Goal: Information Seeking & Learning: Get advice/opinions

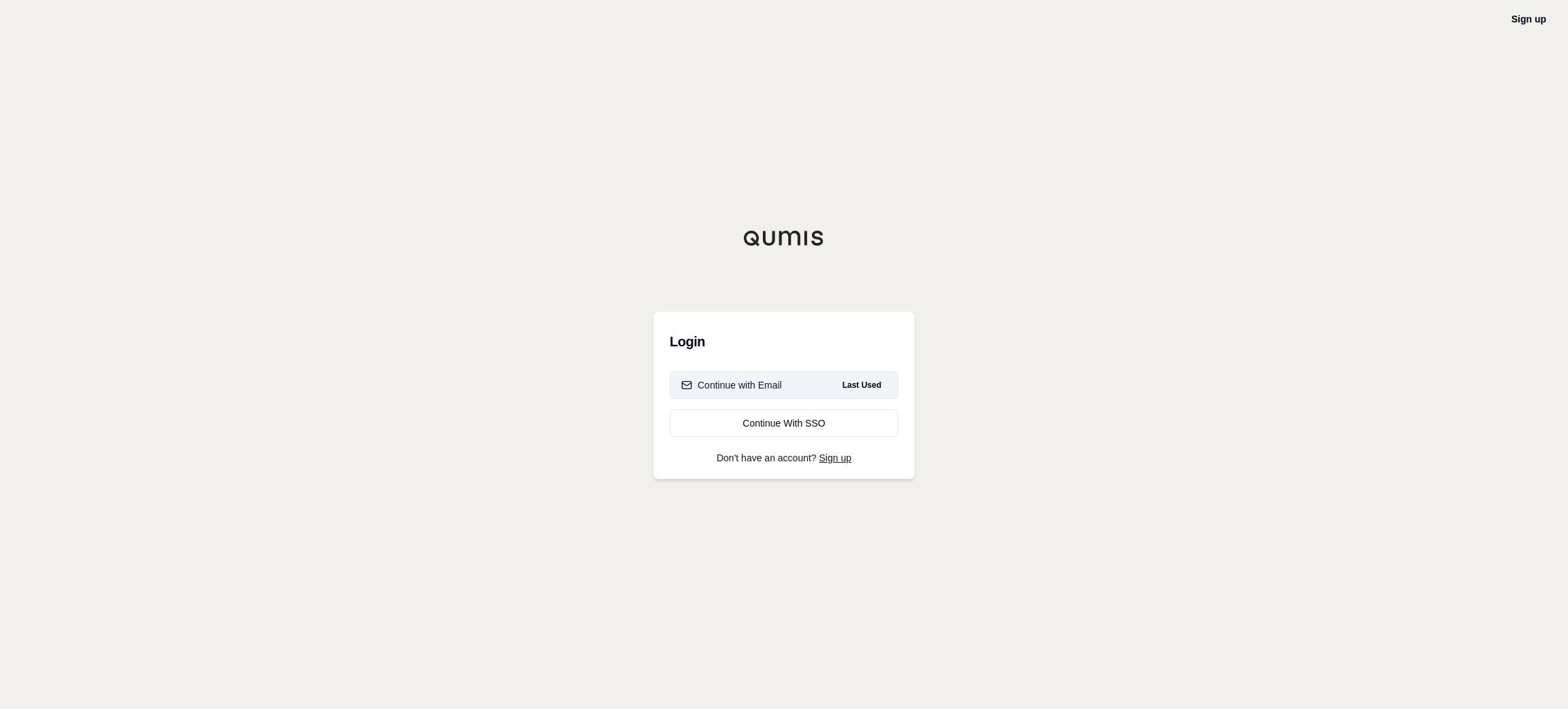
click at [816, 381] on button "Continue with Email Last Used" at bounding box center [784, 385] width 229 height 27
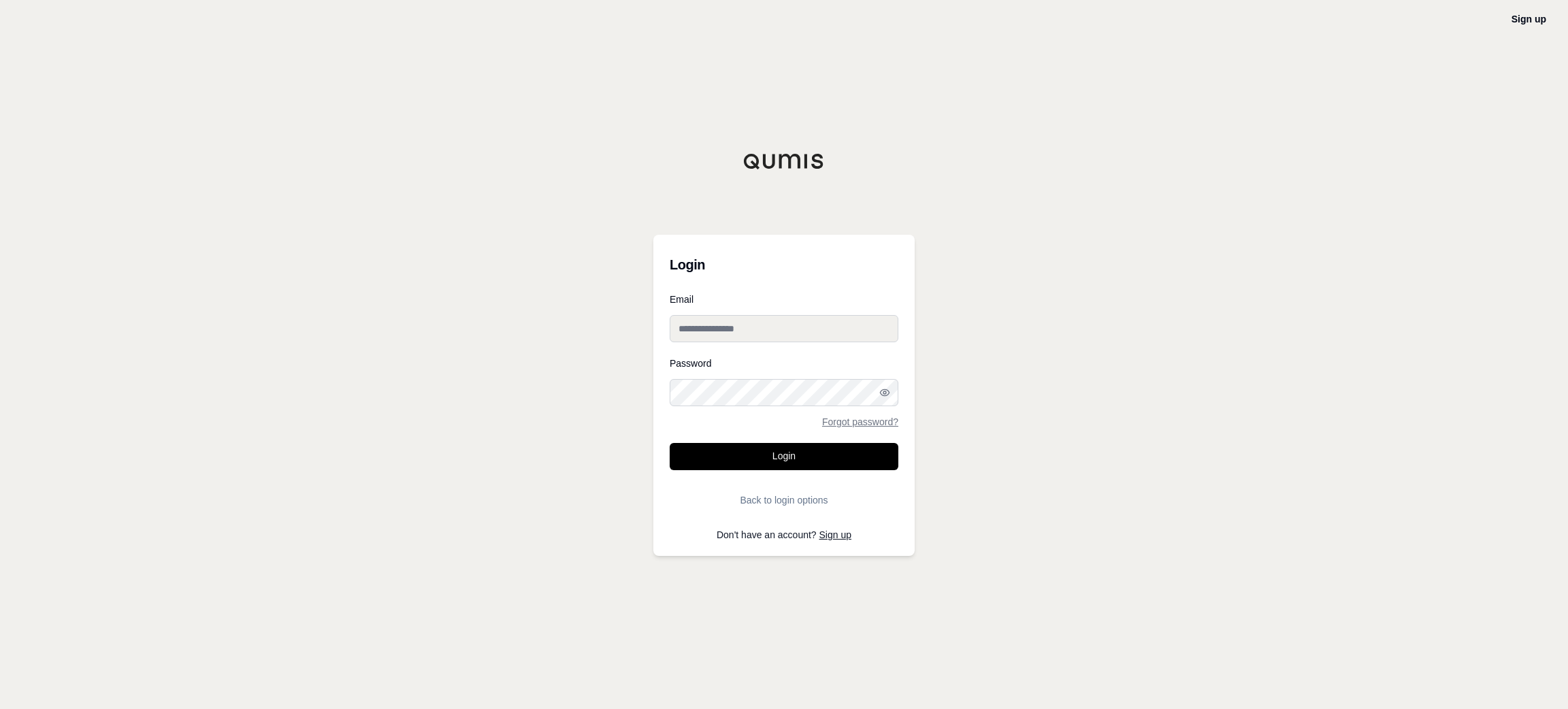
type input "**********"
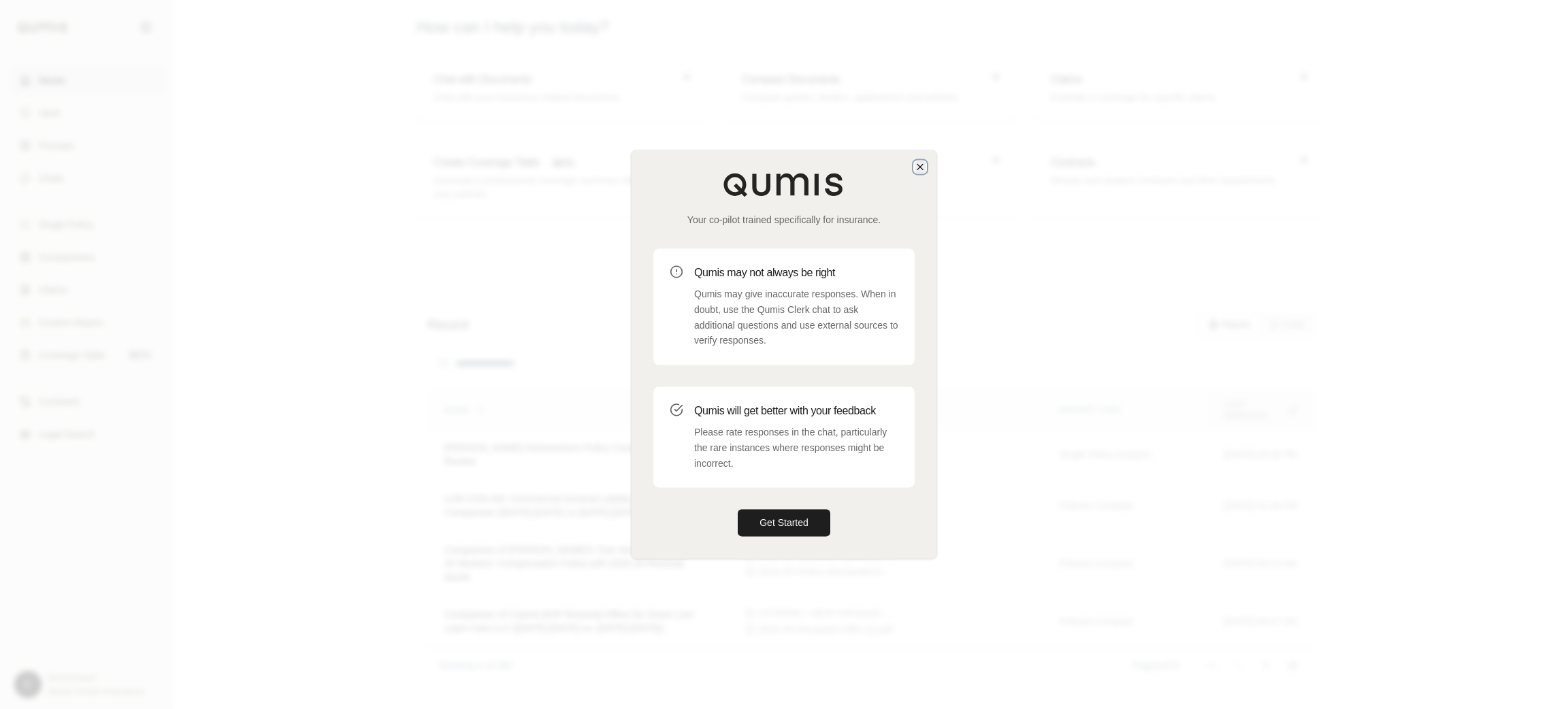
click at [920, 163] on icon "button" at bounding box center [920, 167] width 11 height 11
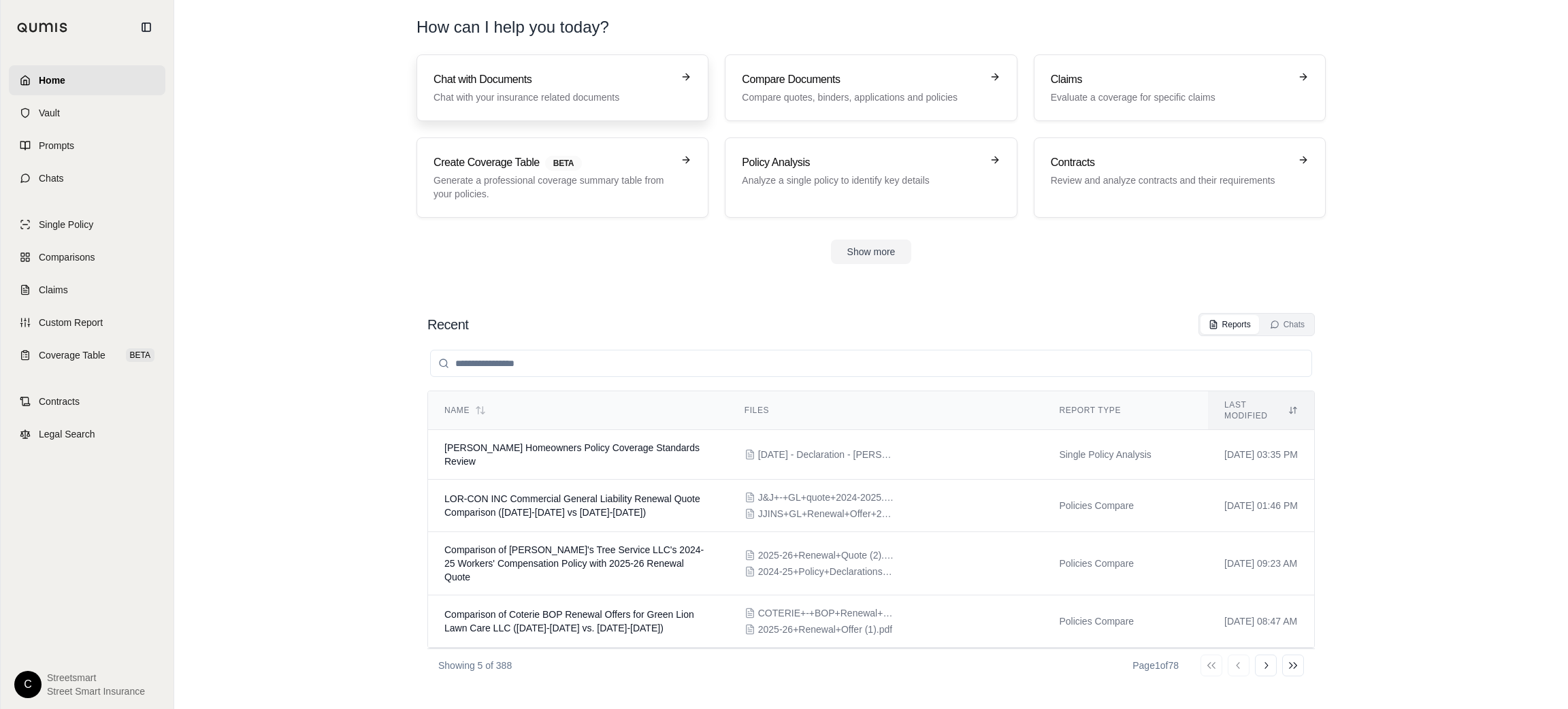
click at [510, 88] on div "Chat with Documents Chat with your insurance related documents" at bounding box center [553, 88] width 239 height 32
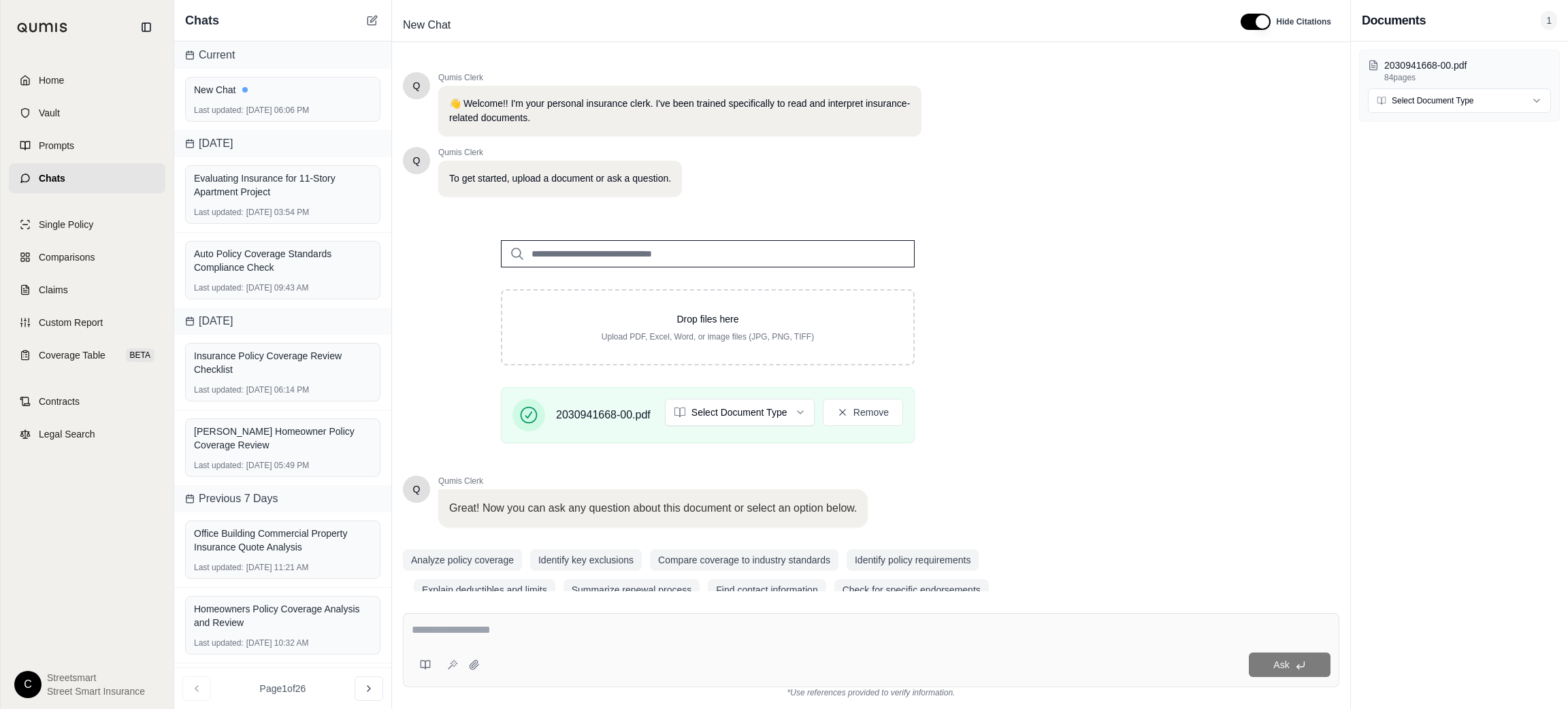
scroll to position [25, 0]
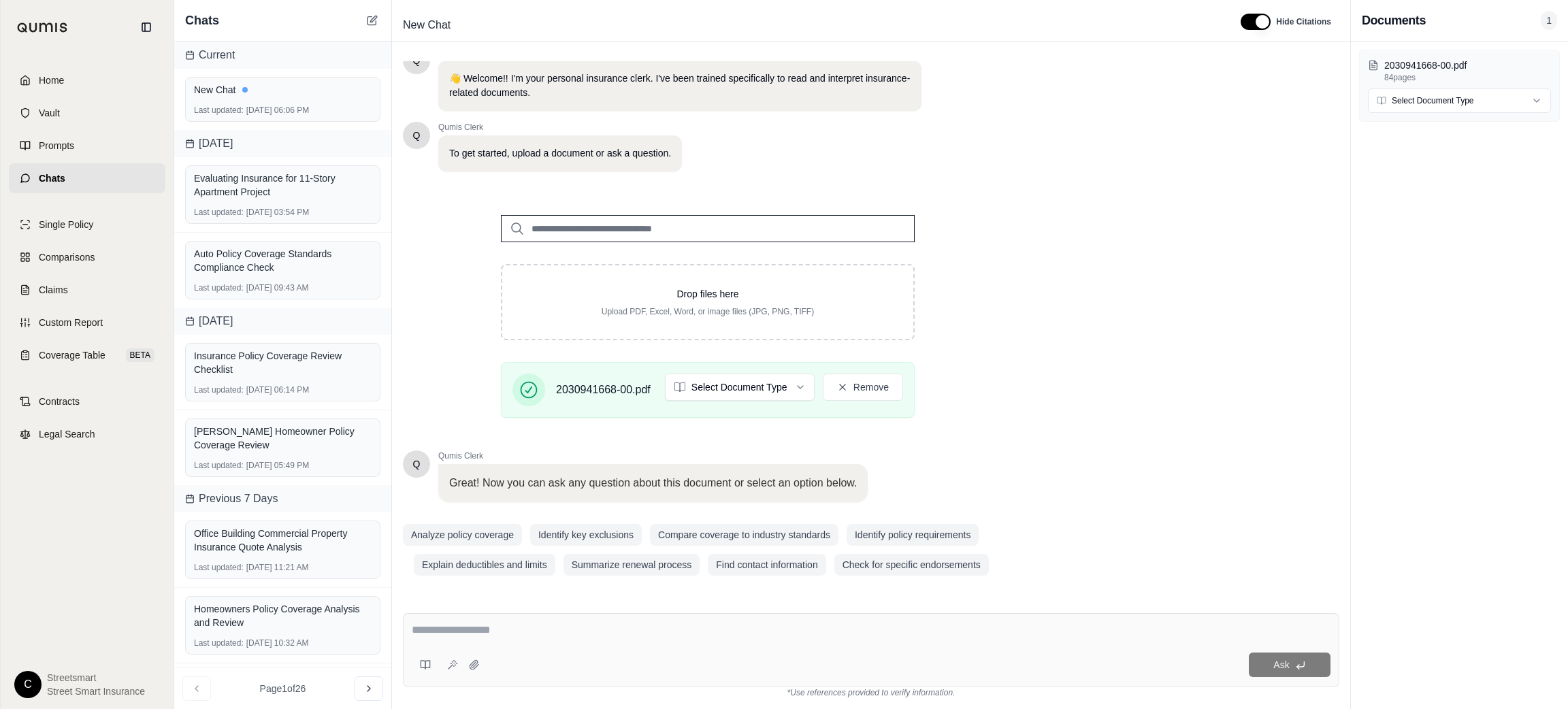
click at [477, 632] on textarea at bounding box center [871, 630] width 919 height 17
paste textarea "**********"
type textarea "**********"
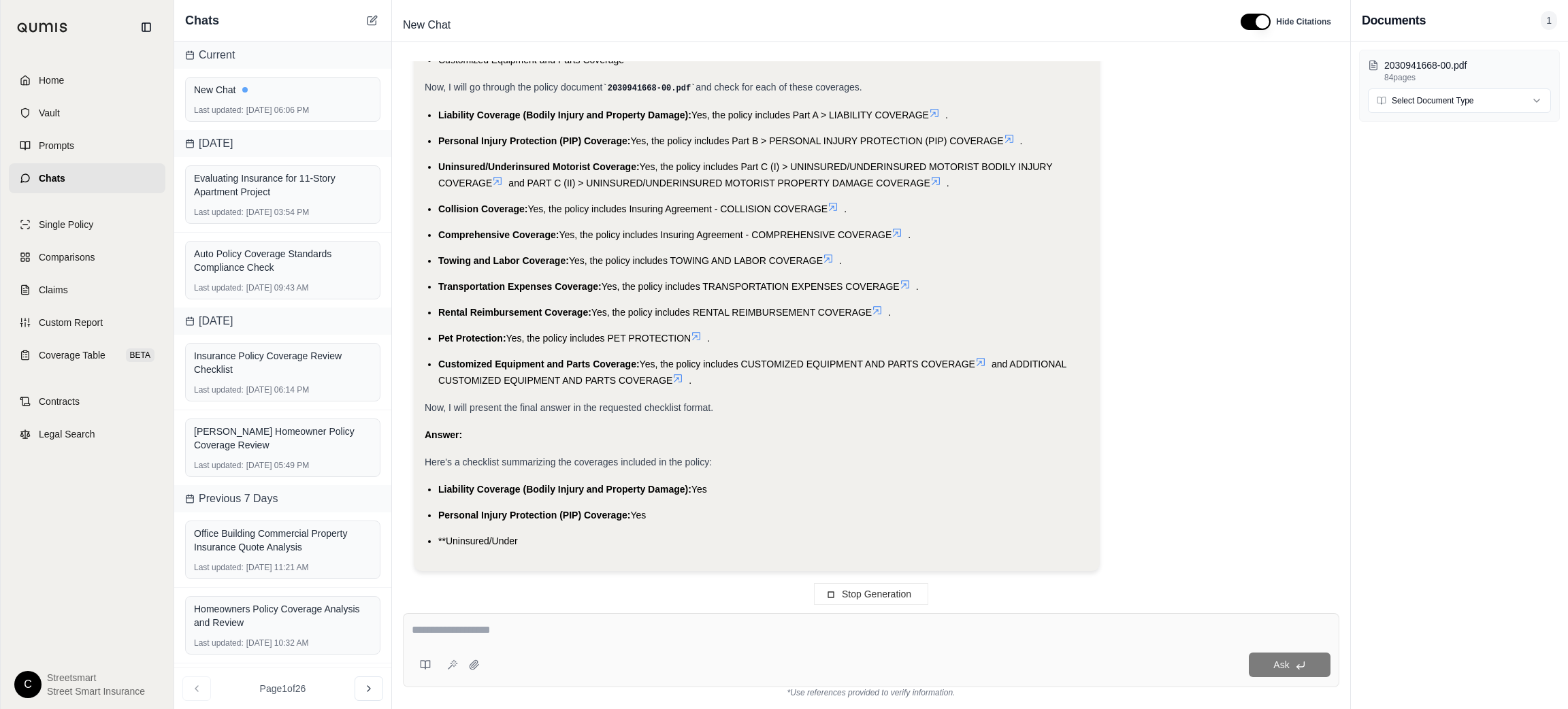
scroll to position [776, 0]
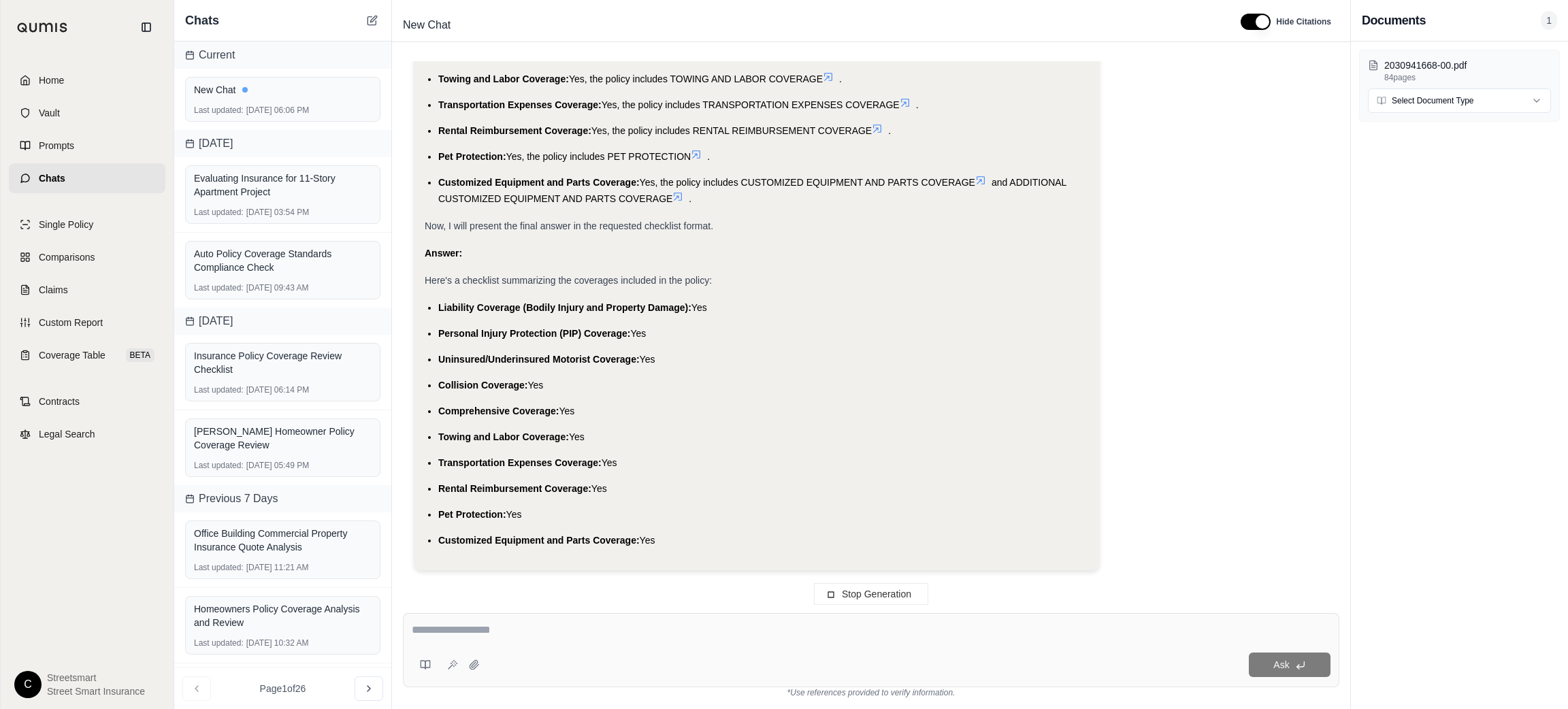
click at [574, 623] on textarea at bounding box center [871, 630] width 919 height 17
type textarea "**********"
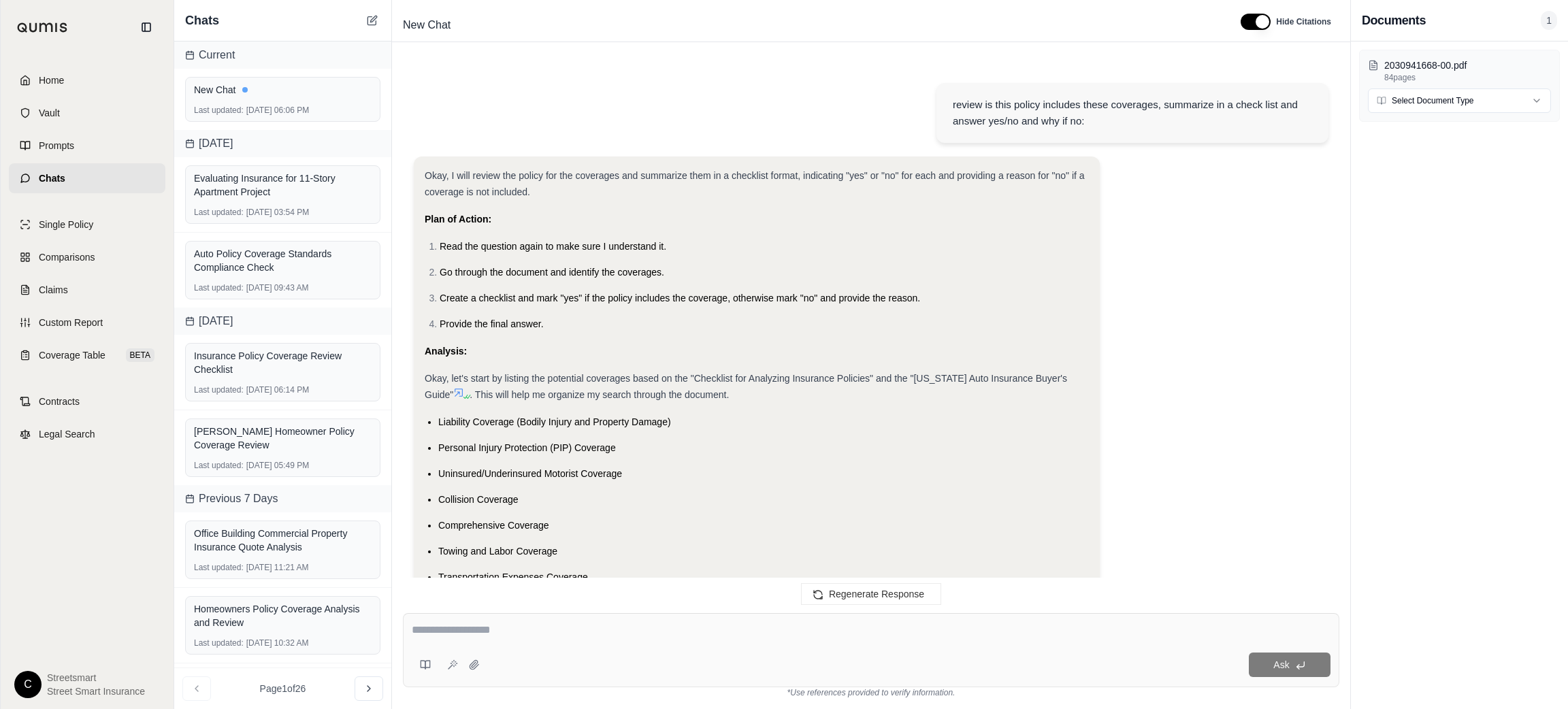
scroll to position [814, 0]
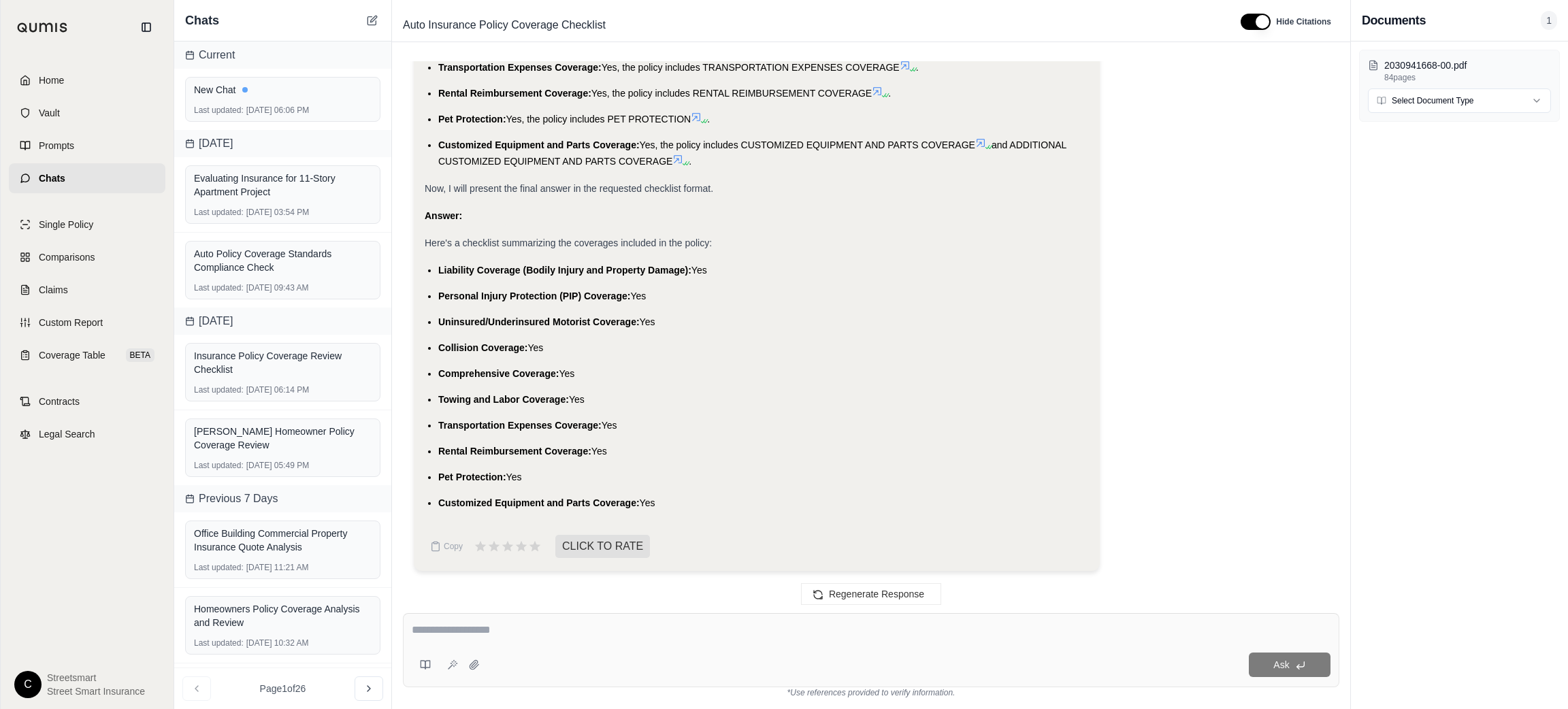
click at [583, 626] on textarea at bounding box center [871, 630] width 919 height 17
paste textarea "**********"
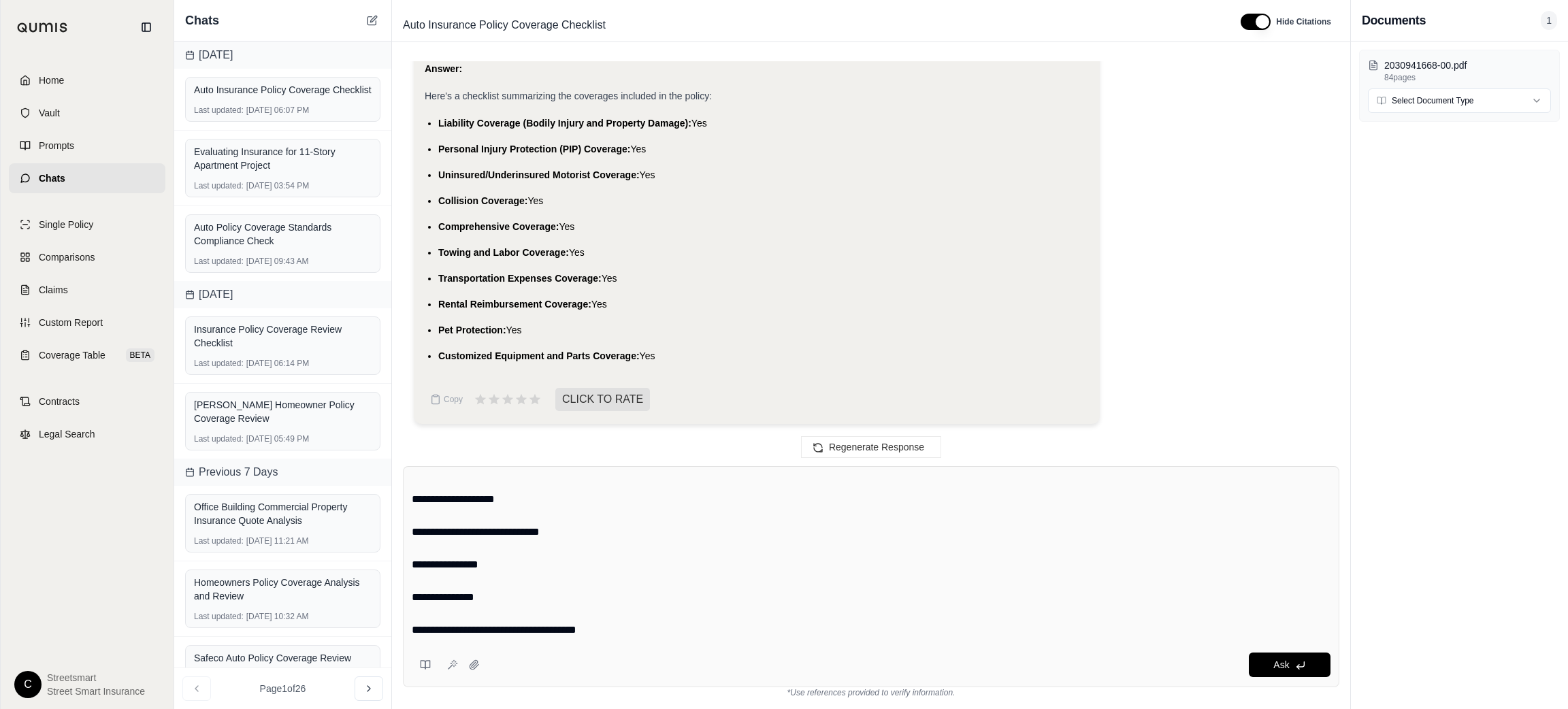
scroll to position [0, 0]
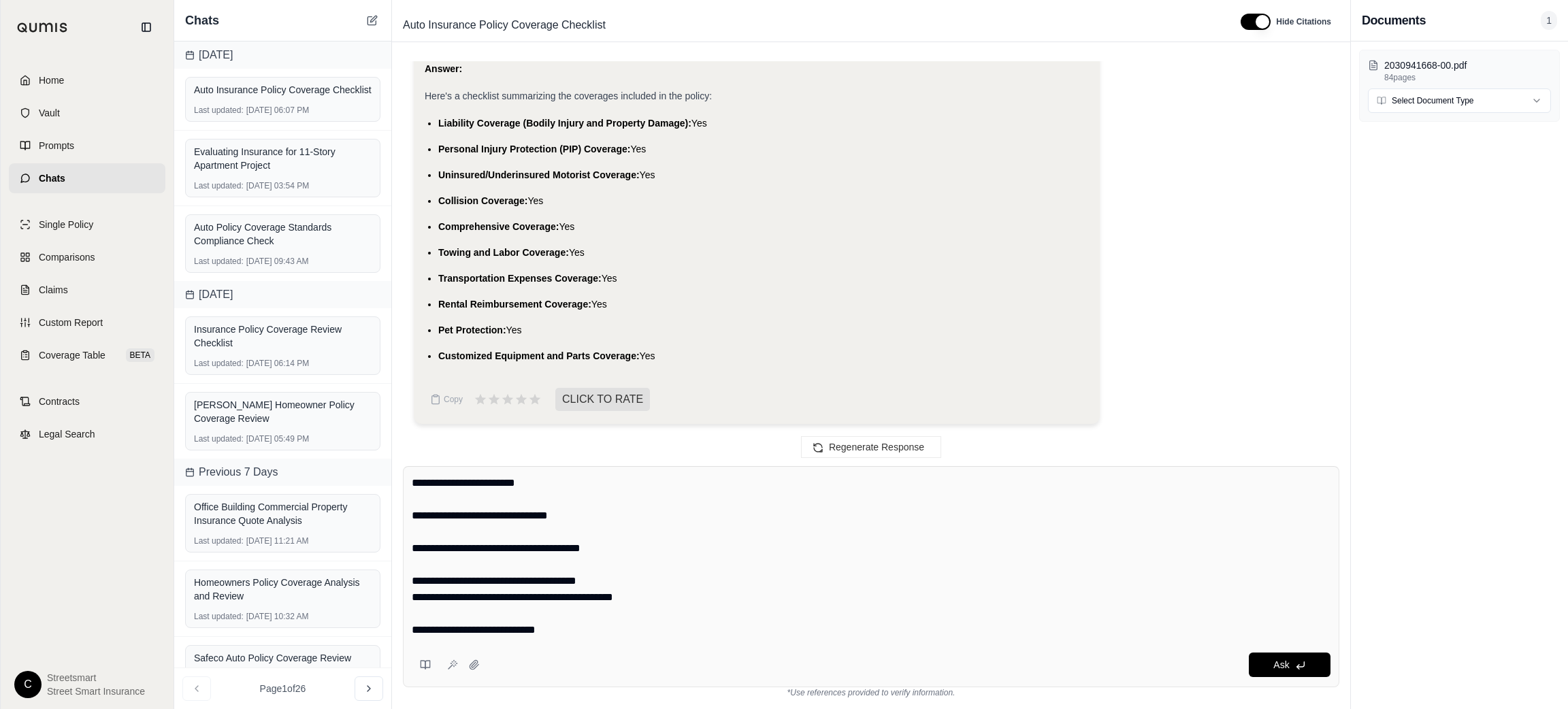
click at [411, 478] on textarea "**********" at bounding box center [871, 557] width 919 height 163
paste textarea "**********"
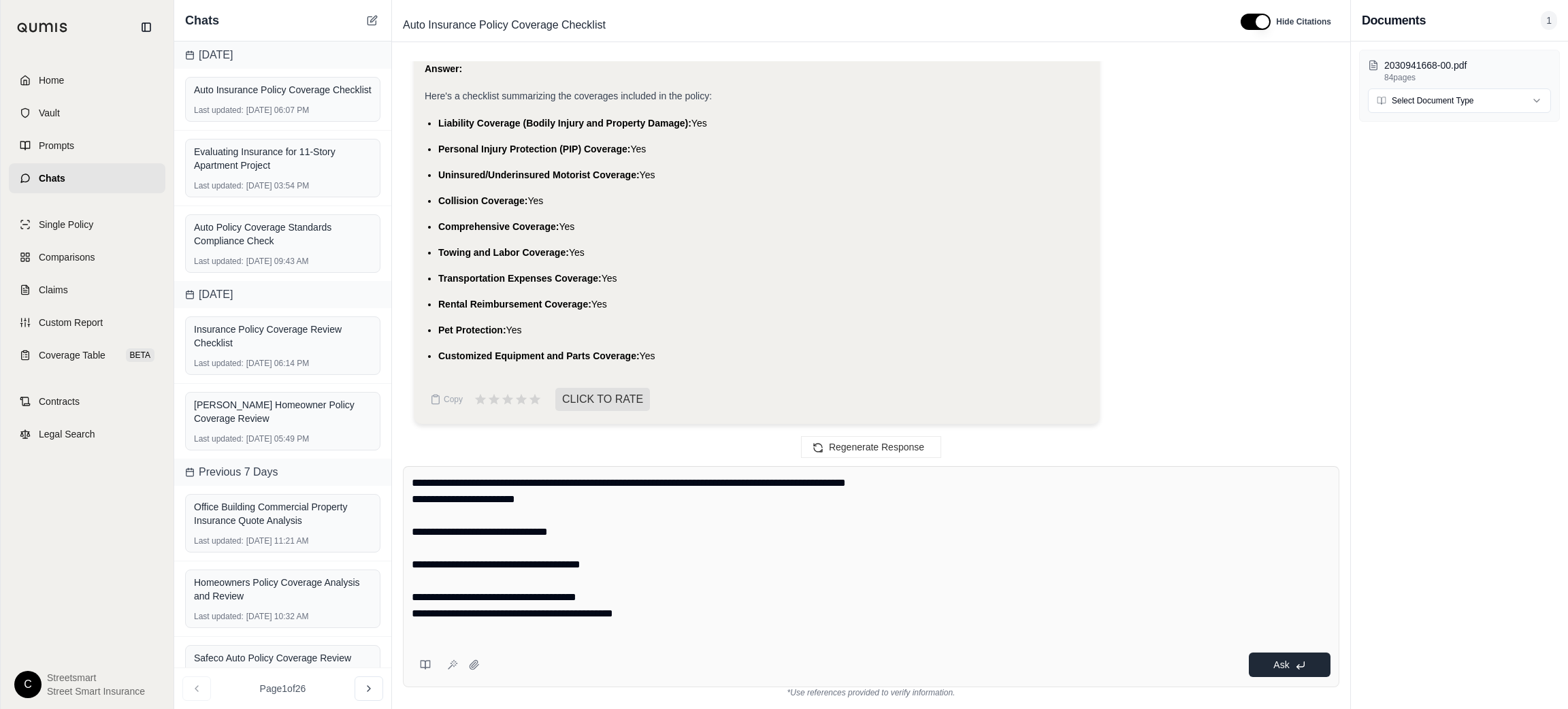
type textarea "**********"
click at [1297, 668] on polyline at bounding box center [1297, 667] width 2 height 5
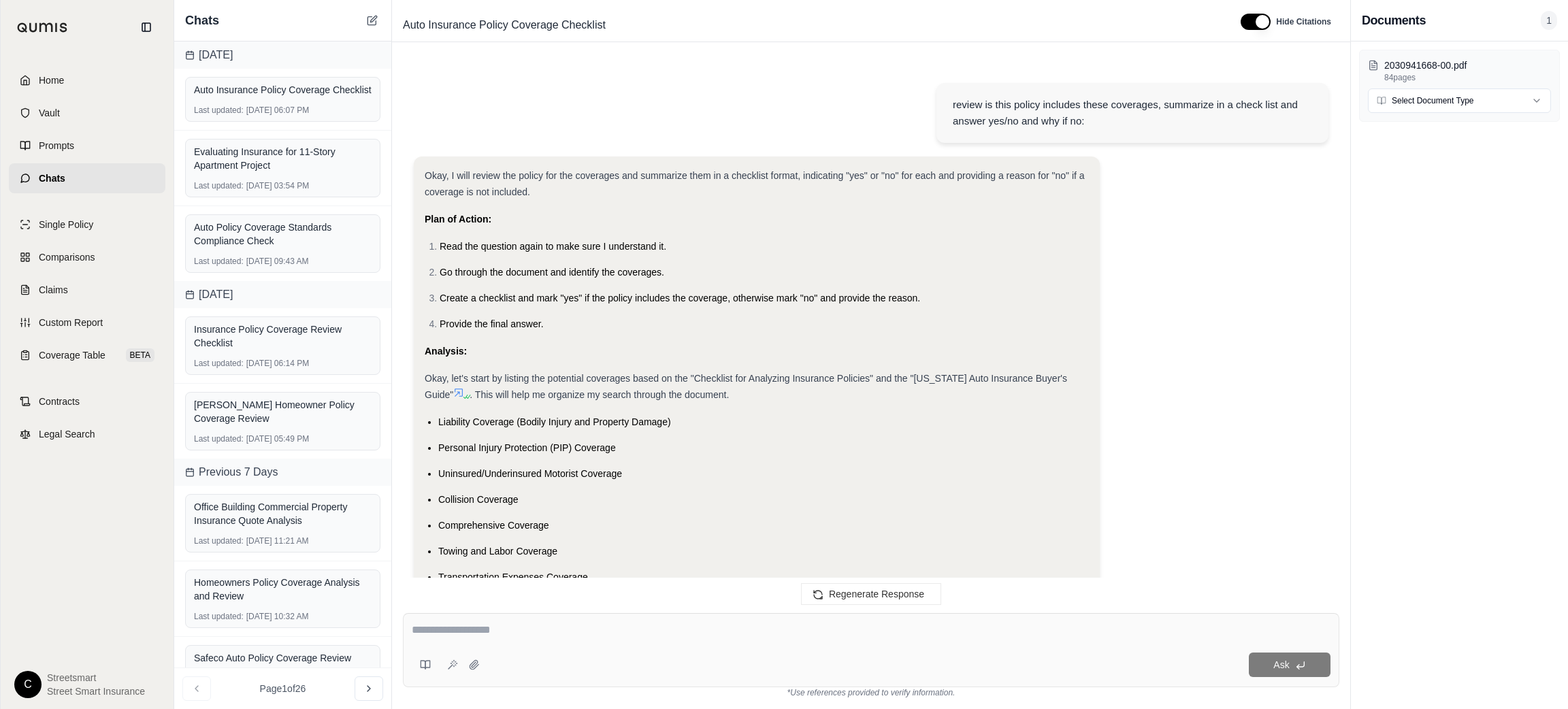
scroll to position [2029, 0]
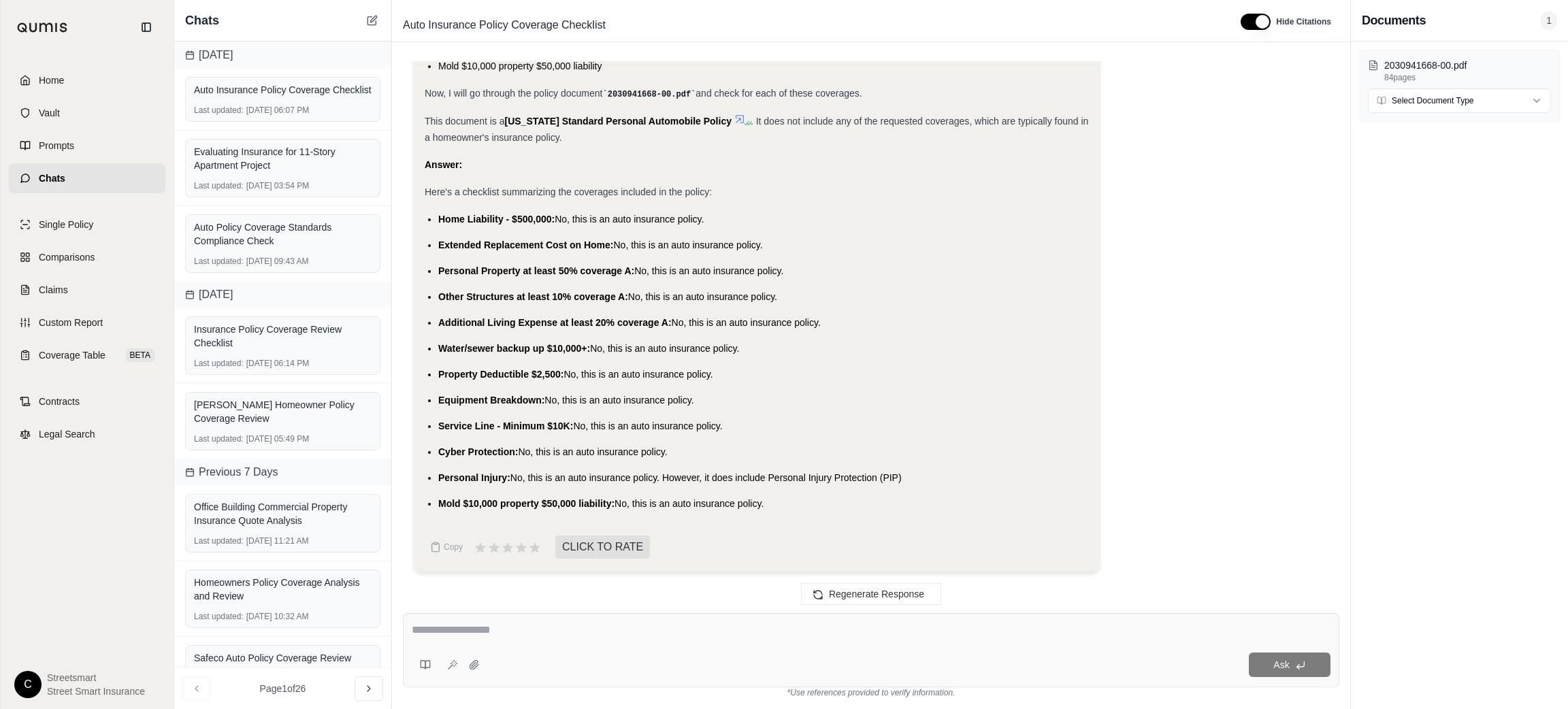
click at [451, 216] on span "Home Liability - $500,000:" at bounding box center [496, 219] width 116 height 11
copy ul "Home Liability - $500,000: No, this is an auto insurance policy."
click at [467, 242] on span "Extended Replacement Cost on Home:" at bounding box center [526, 245] width 175 height 11
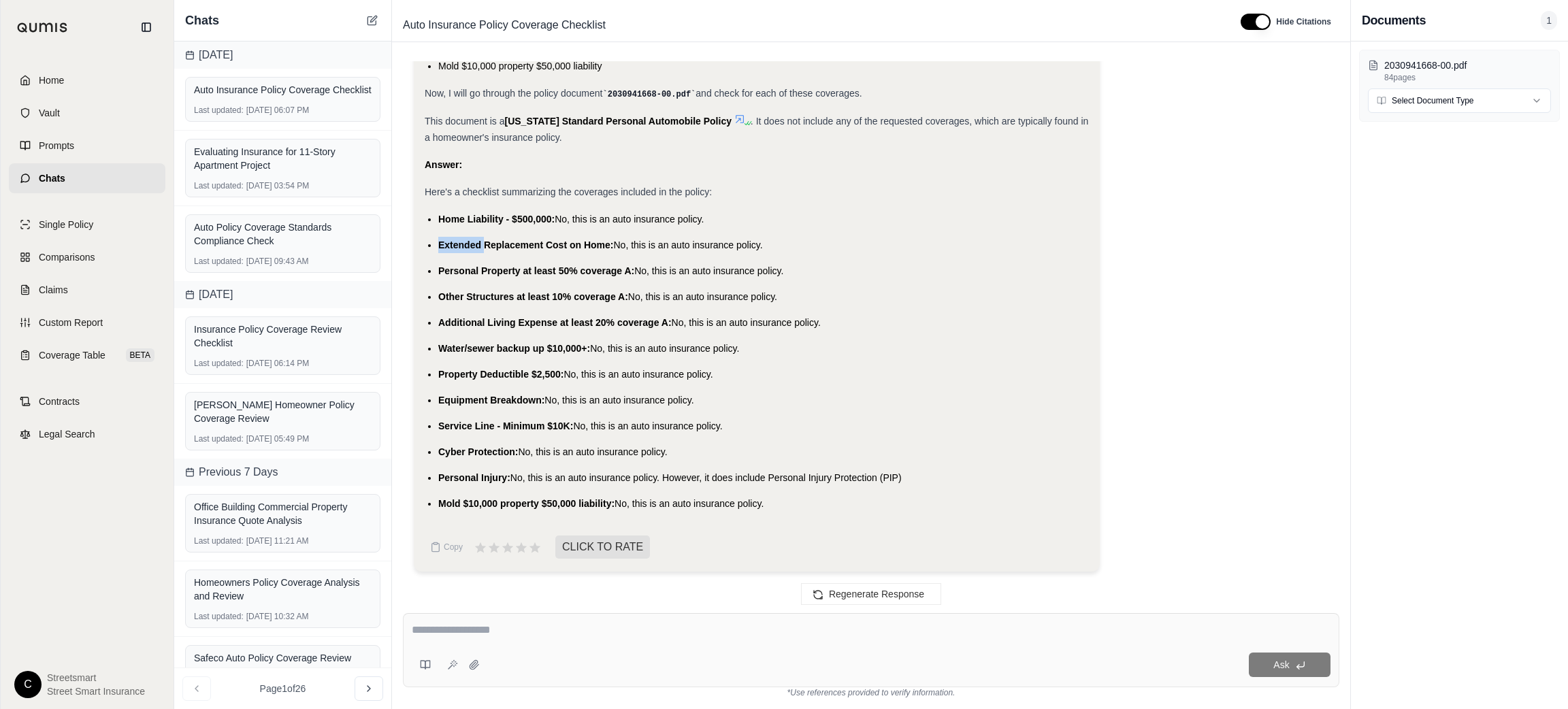
click at [467, 242] on span "Extended Replacement Cost on Home:" at bounding box center [526, 245] width 175 height 11
copy ul "Extended Replacement Cost on Home: No, this is an auto insurance policy."
click at [445, 268] on span "Personal Property at least 50% coverage A:" at bounding box center [536, 271] width 196 height 11
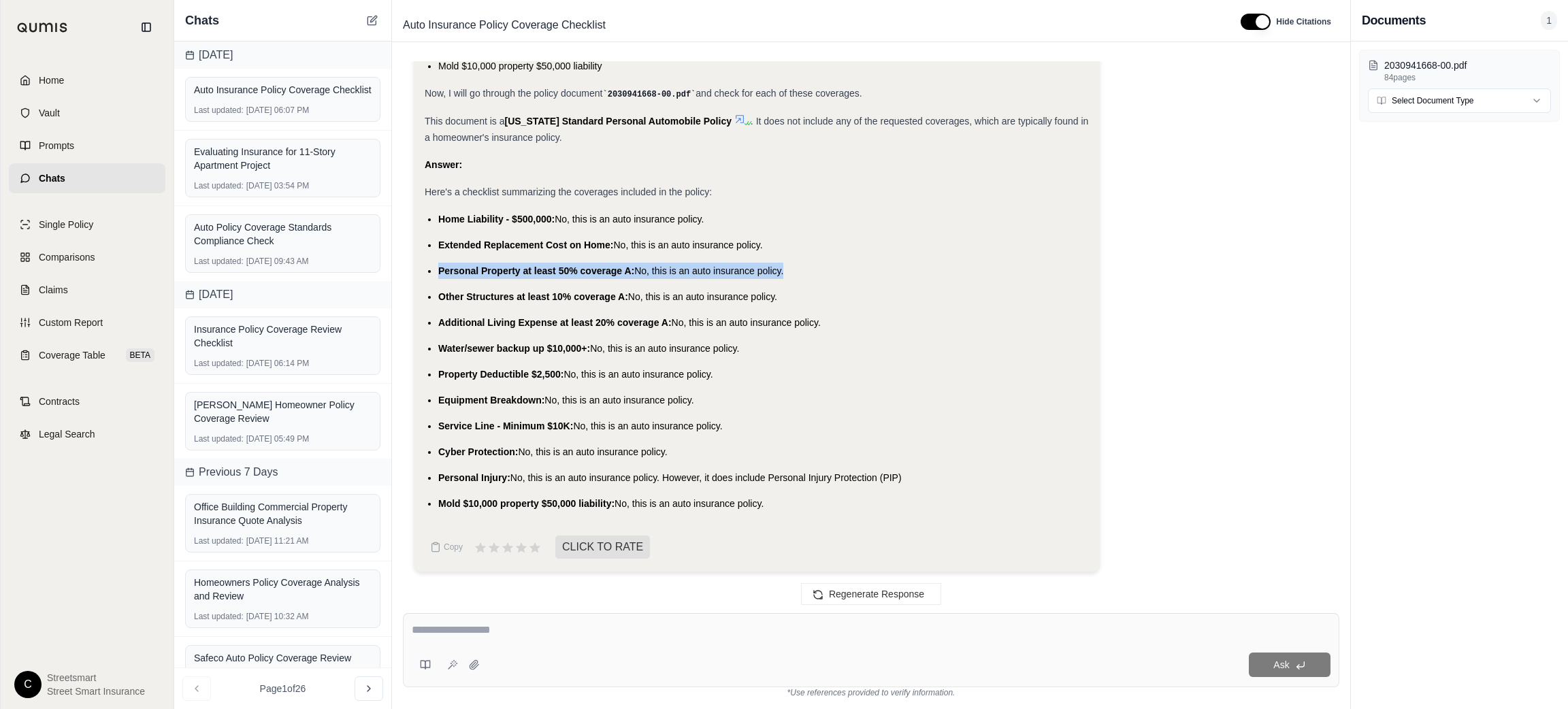
click at [445, 268] on span "Personal Property at least 50% coverage A:" at bounding box center [536, 271] width 196 height 11
copy ul "Personal Property at least 50% coverage A: No, this is an auto insurance policy."
click at [447, 294] on span "Other Structures at least 10% coverage A:" at bounding box center [533, 297] width 189 height 11
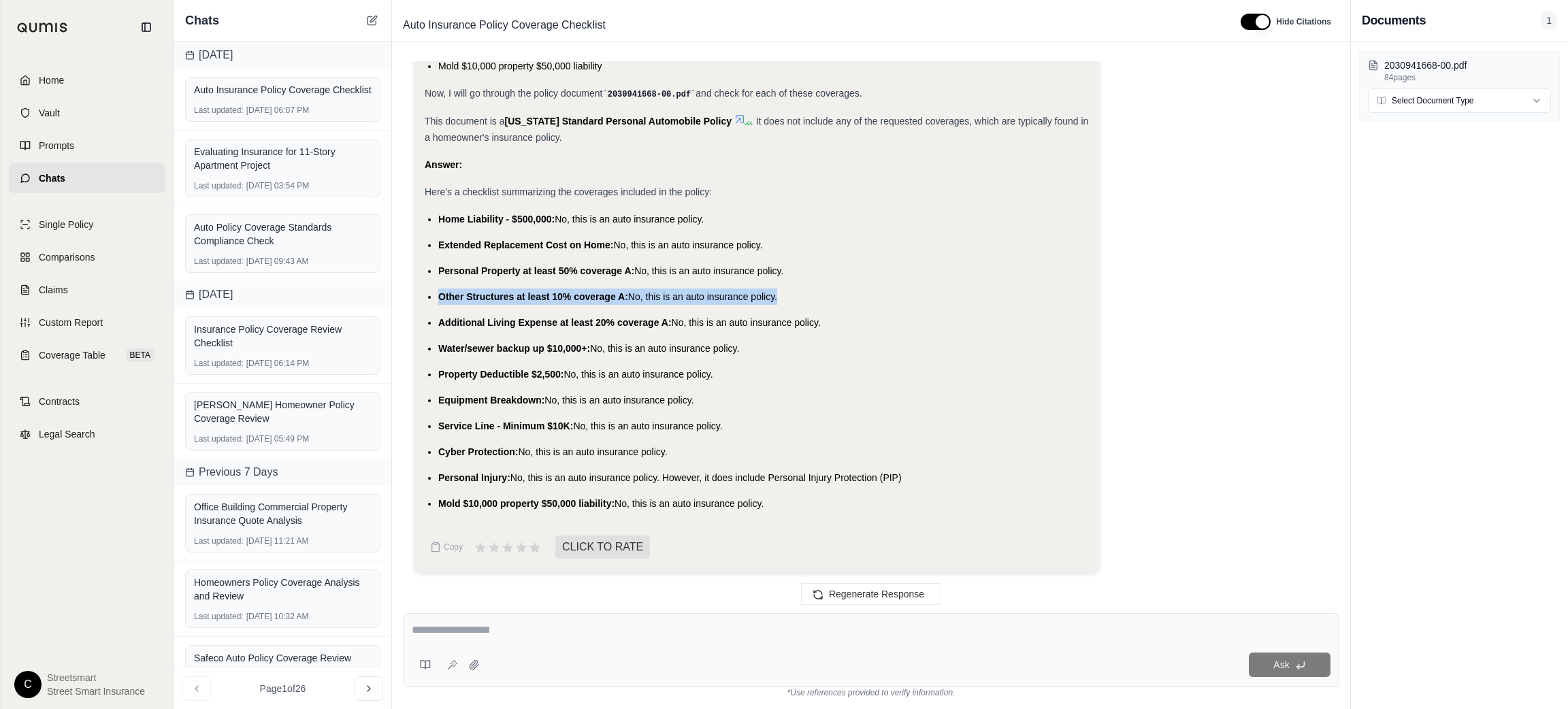
click at [447, 294] on span "Other Structures at least 10% coverage A:" at bounding box center [533, 297] width 189 height 11
copy ul "Other Structures at least 10% coverage A: No, this is an auto insurance policy."
click at [456, 321] on span "Additional Living Expense at least 20% coverage A:" at bounding box center [555, 323] width 234 height 11
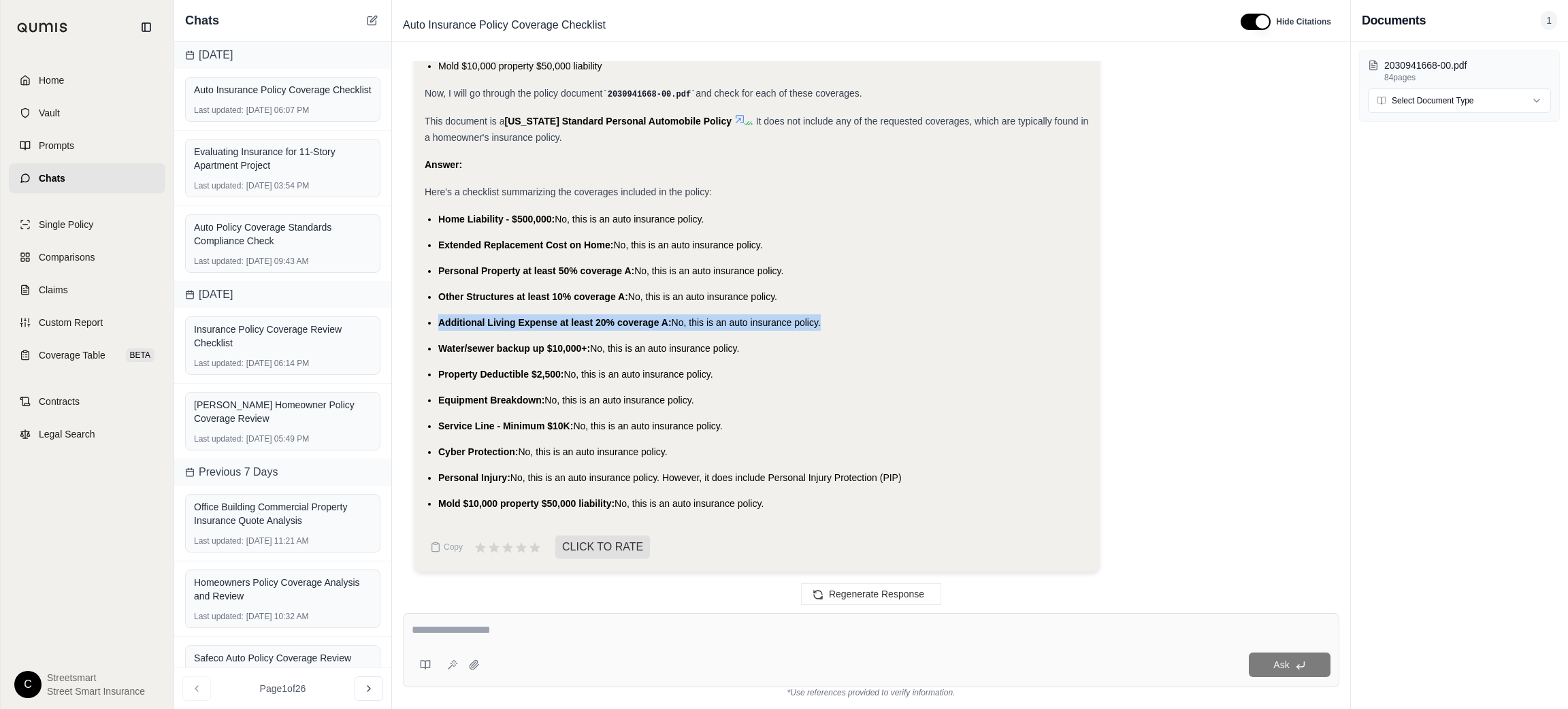
click at [456, 321] on span "Additional Living Expense at least 20% coverage A:" at bounding box center [555, 323] width 234 height 11
copy ul "Additional Living Expense at least 20% coverage A: No, this is an auto insuranc…"
click at [451, 346] on span "Water/sewer backup up $10,000+:" at bounding box center [514, 348] width 152 height 11
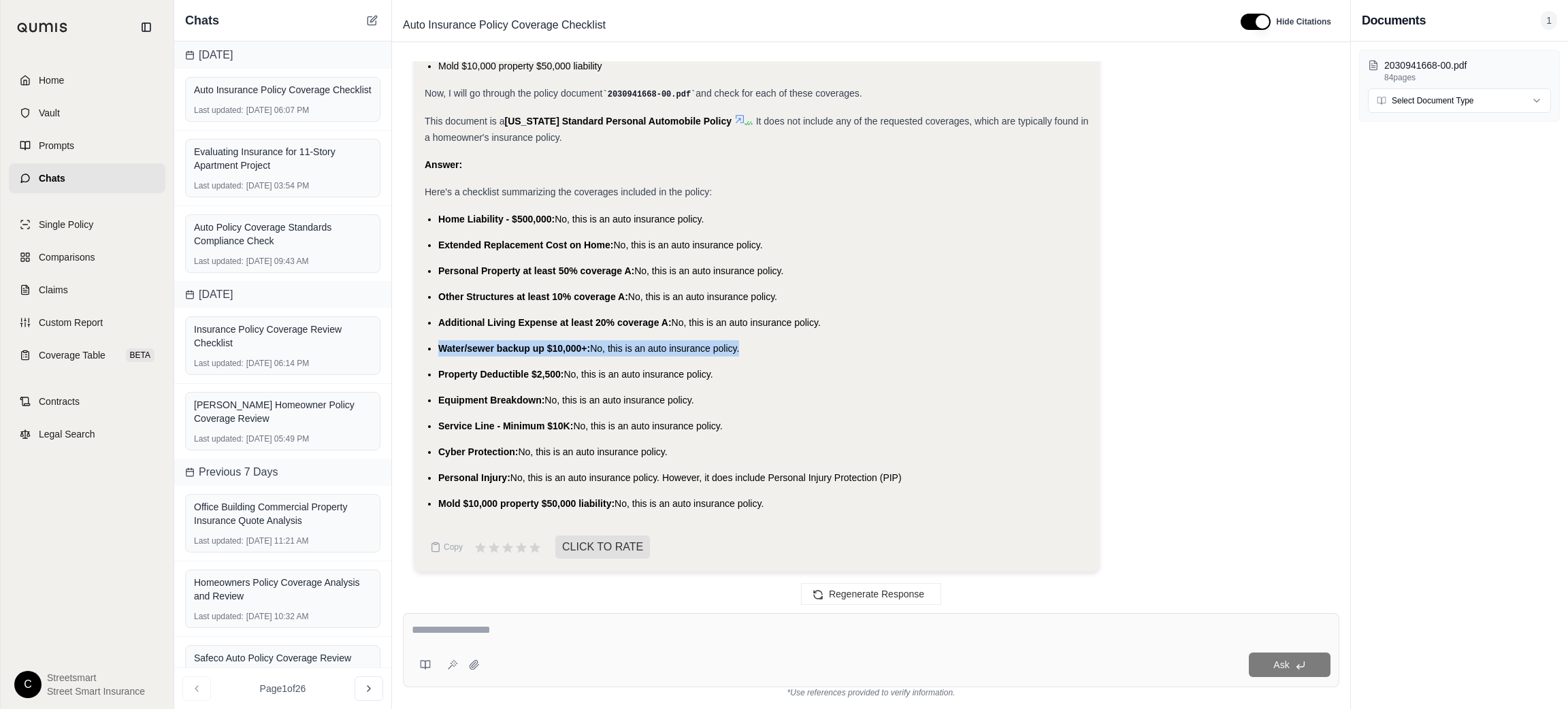
click at [451, 346] on span "Water/sewer backup up $10,000+:" at bounding box center [514, 348] width 152 height 11
copy ul "Water/sewer backup up $10,000+: No, this is an auto insurance policy."
click at [455, 372] on span "Property Deductible $2,500:" at bounding box center [501, 374] width 126 height 11
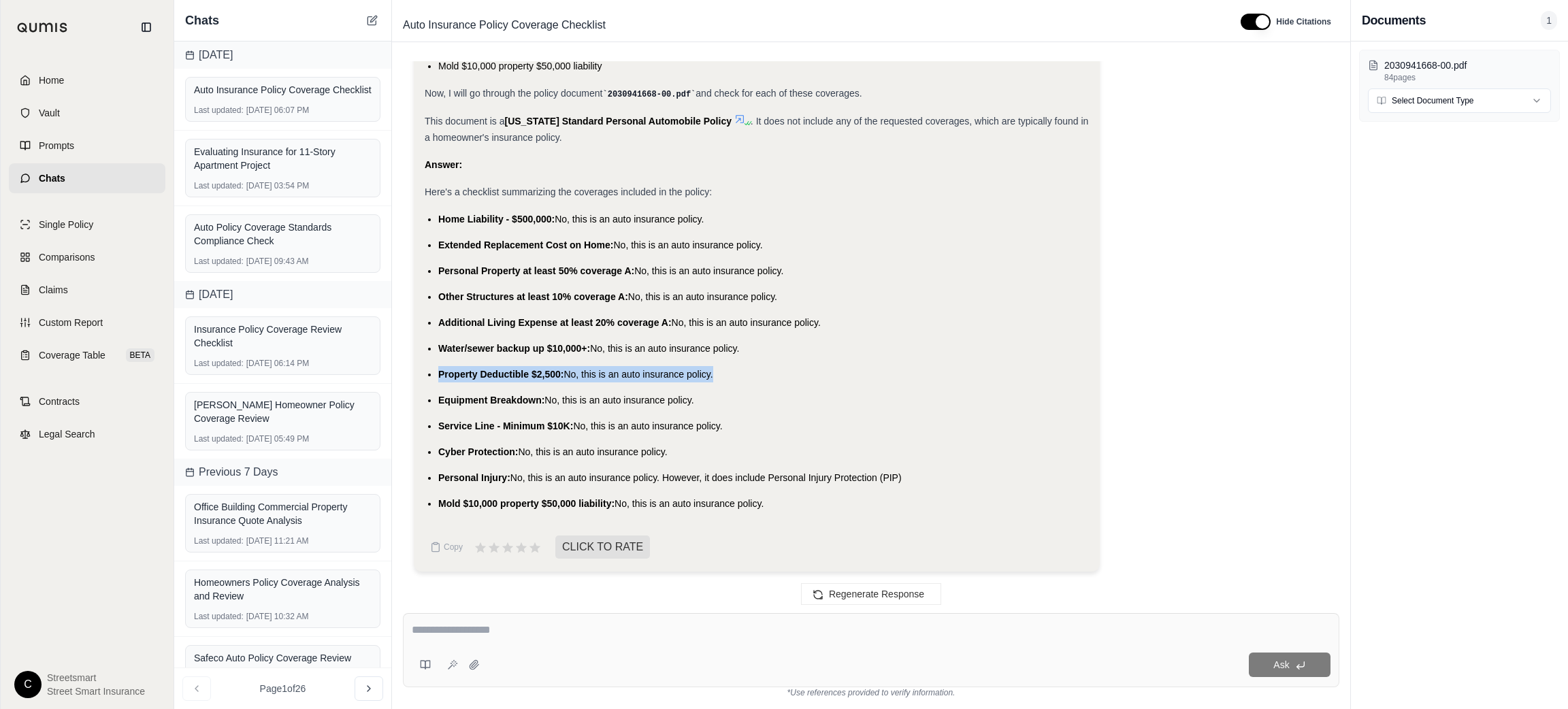
click at [455, 372] on span "Property Deductible $2,500:" at bounding box center [501, 374] width 126 height 11
copy ul "Property Deductible $2,500: No, this is an auto insurance policy."
click at [456, 399] on span "Equipment Breakdown:" at bounding box center [491, 400] width 106 height 11
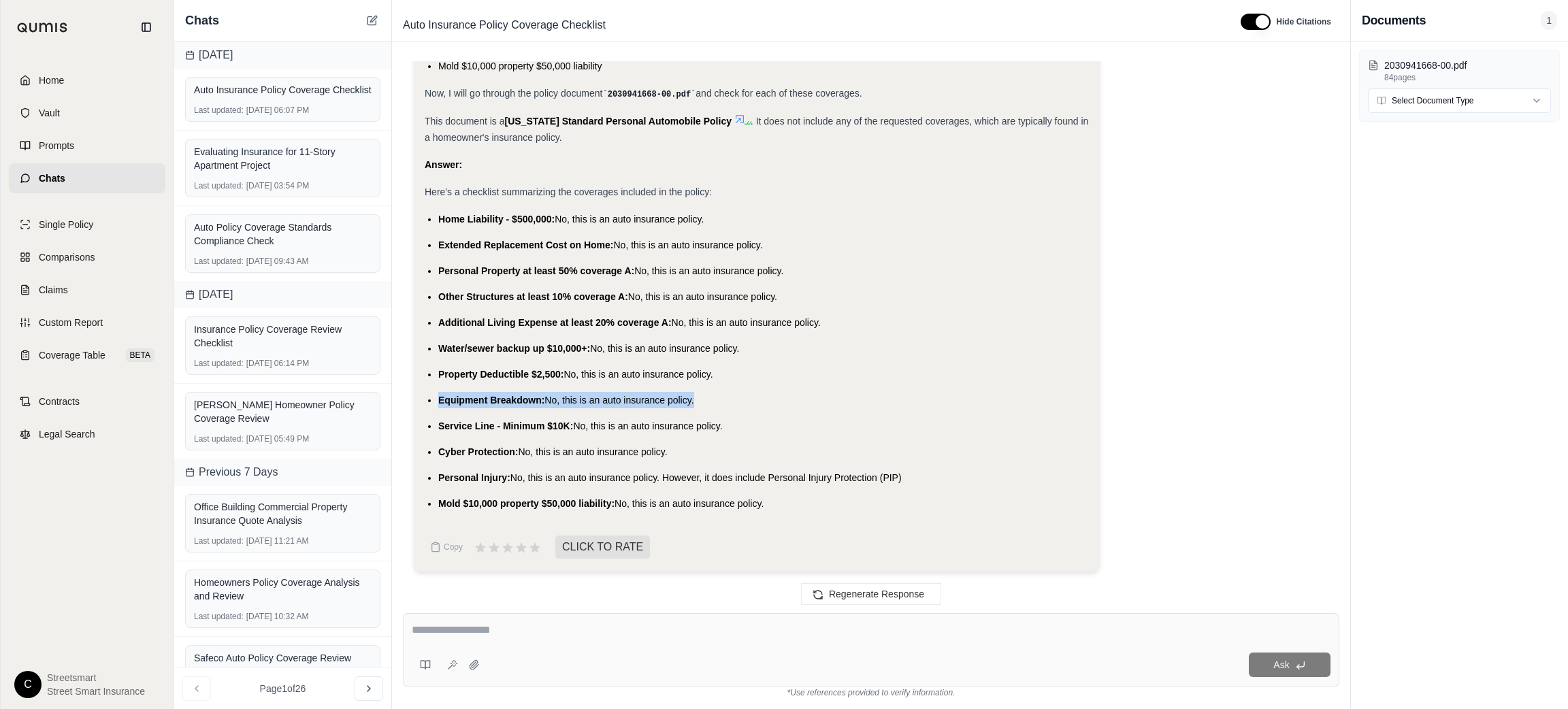
copy ul "Equipment Breakdown: No, this is an auto insurance policy."
click at [553, 426] on span "Service Line - Minimum $10K:" at bounding box center [505, 426] width 135 height 11
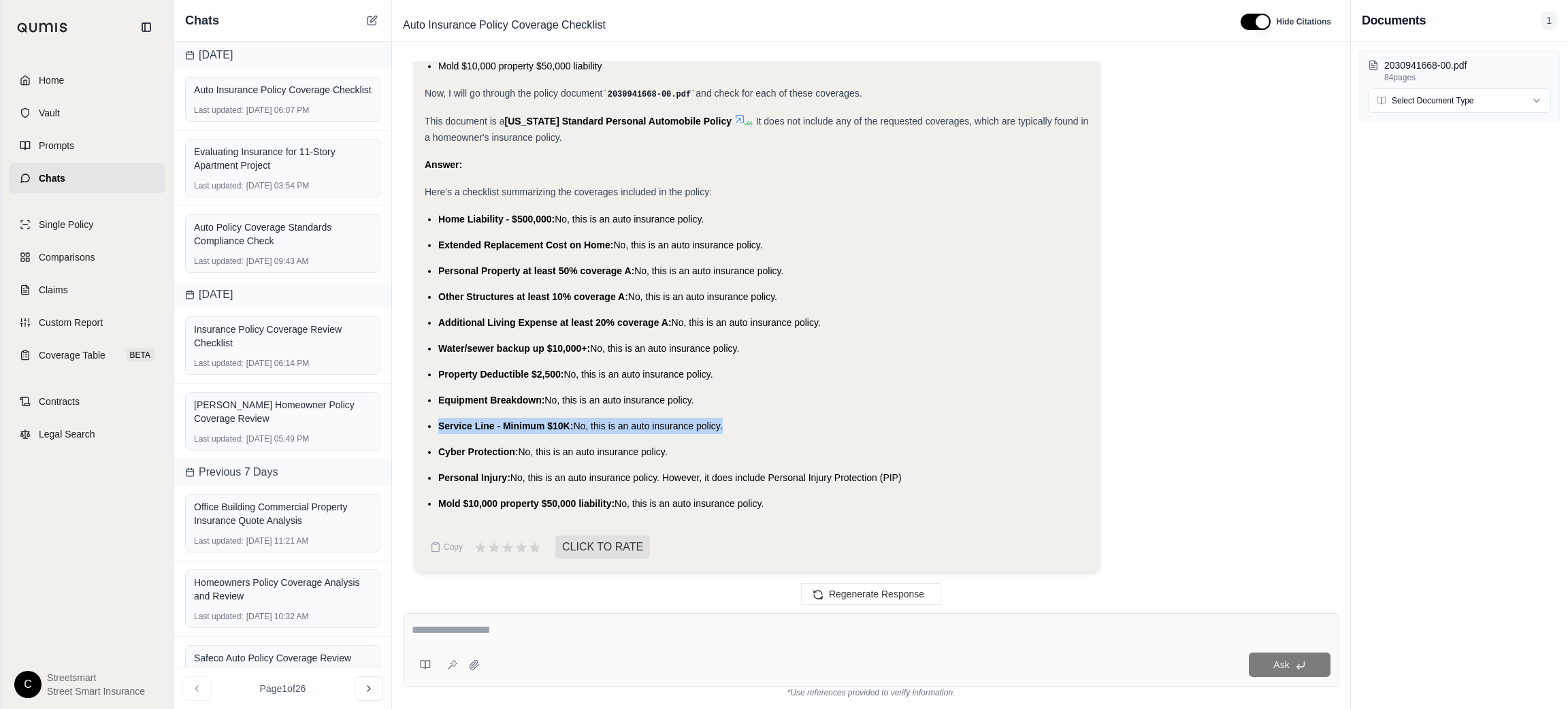
click at [553, 426] on span "Service Line - Minimum $10K:" at bounding box center [505, 426] width 135 height 11
copy ul "Service Line - Minimum $10K: No, this is an auto insurance policy."
click at [451, 446] on span "Cyber Protection:" at bounding box center [478, 452] width 80 height 11
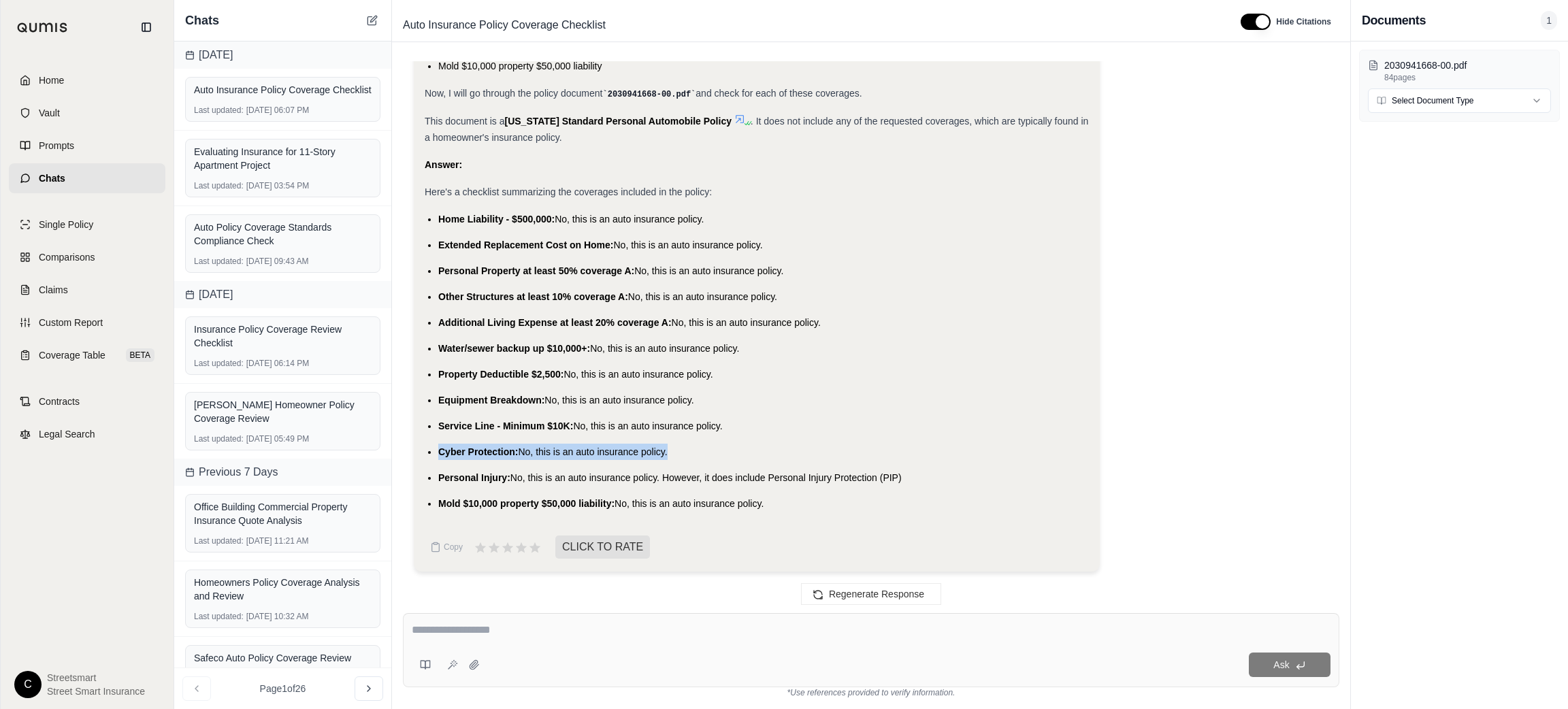
copy ul "Cyber Protection: No, this is an auto insurance policy."
click at [481, 477] on span "Personal Injury:" at bounding box center [474, 478] width 72 height 11
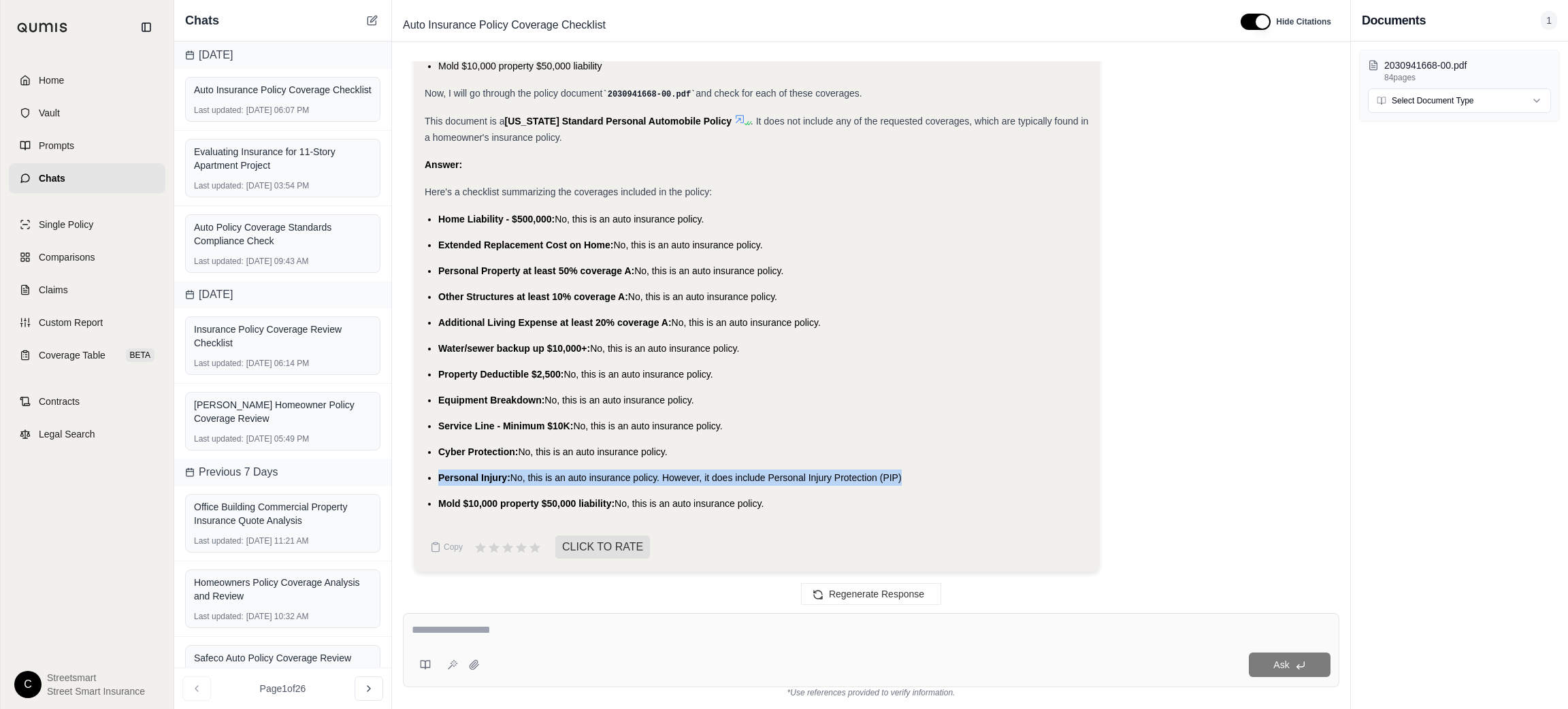
click at [481, 477] on span "Personal Injury:" at bounding box center [474, 478] width 72 height 11
click at [565, 501] on span "Mold $10,000 property $50,000 liability:" at bounding box center [526, 504] width 176 height 11
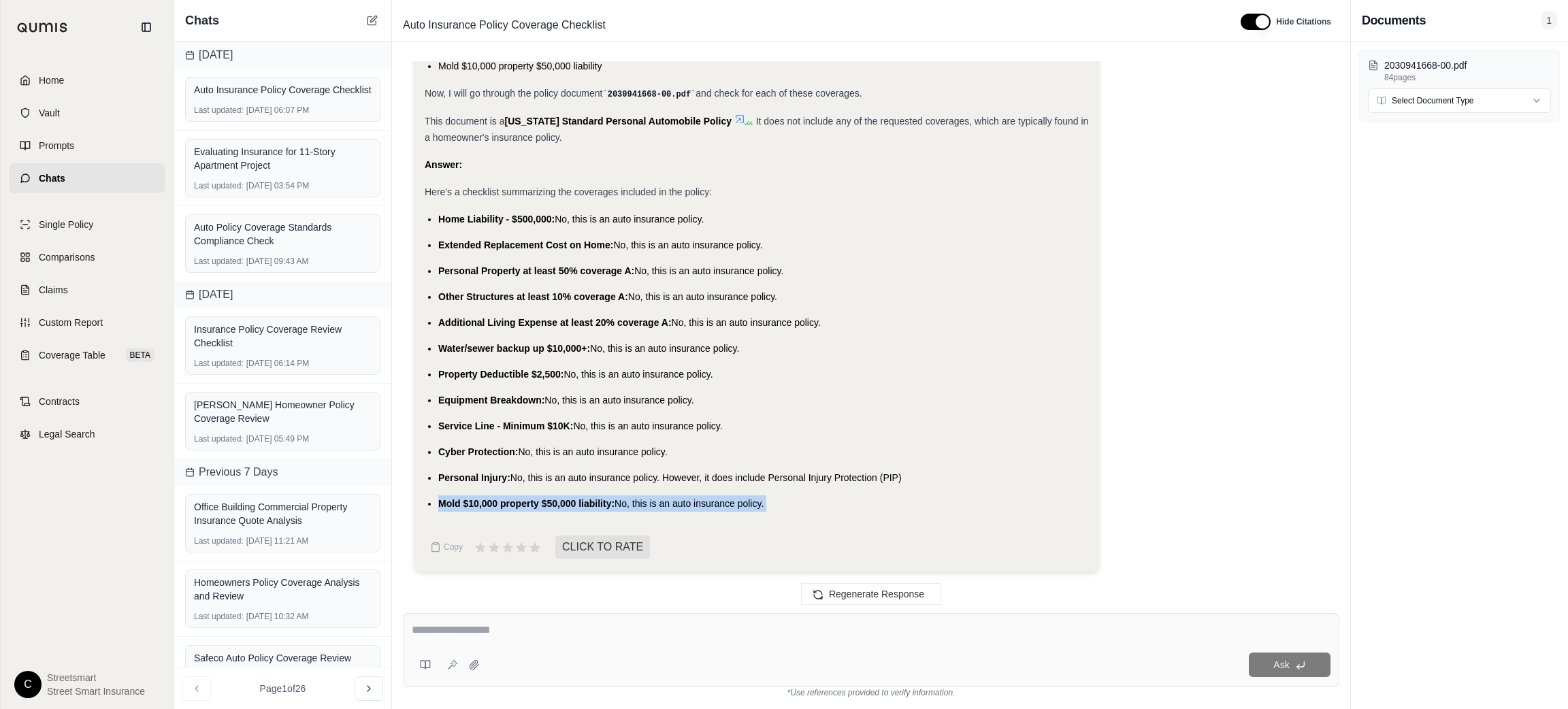
click at [565, 501] on span "Mold $10,000 property $50,000 liability:" at bounding box center [526, 504] width 176 height 11
click at [526, 628] on textarea at bounding box center [871, 630] width 919 height 17
type textarea "**********"
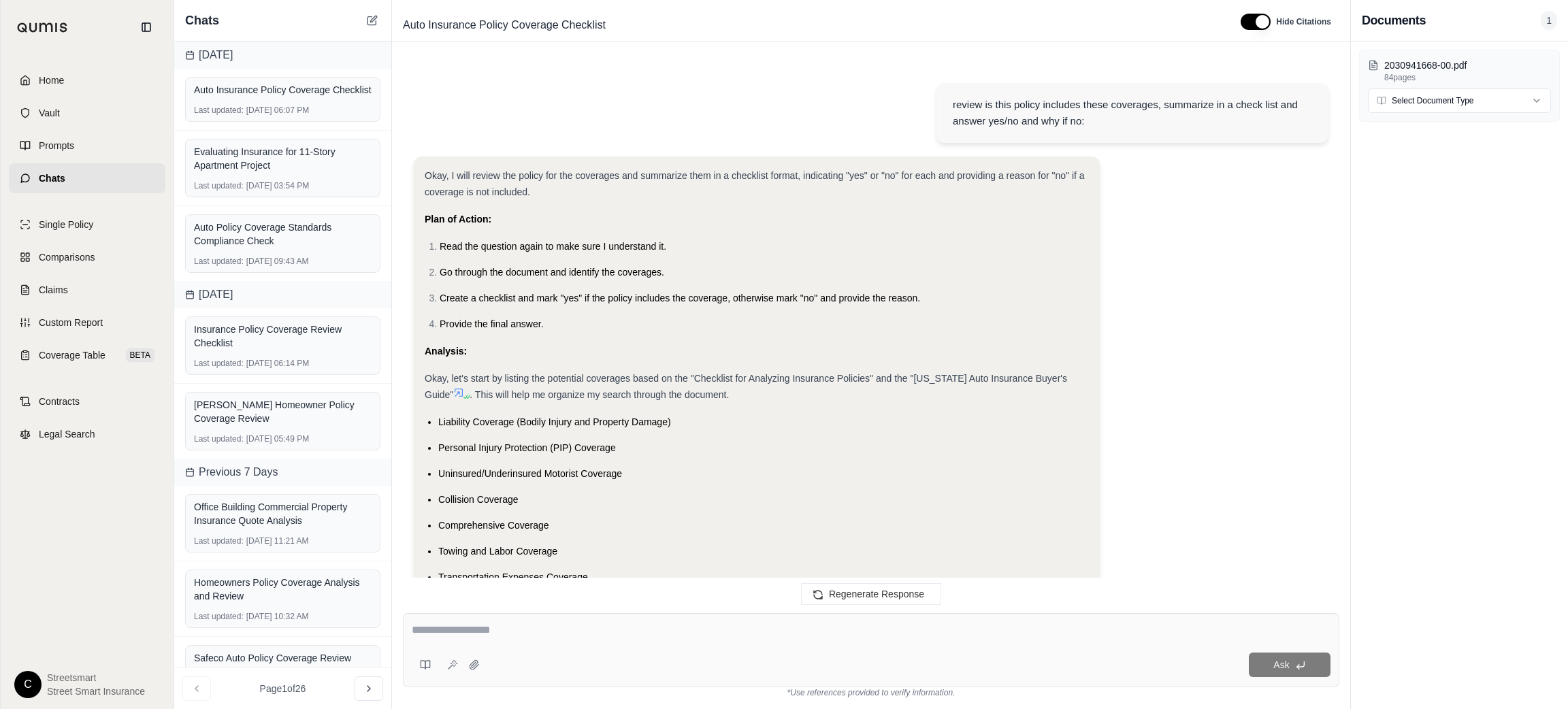
scroll to position [2743, 0]
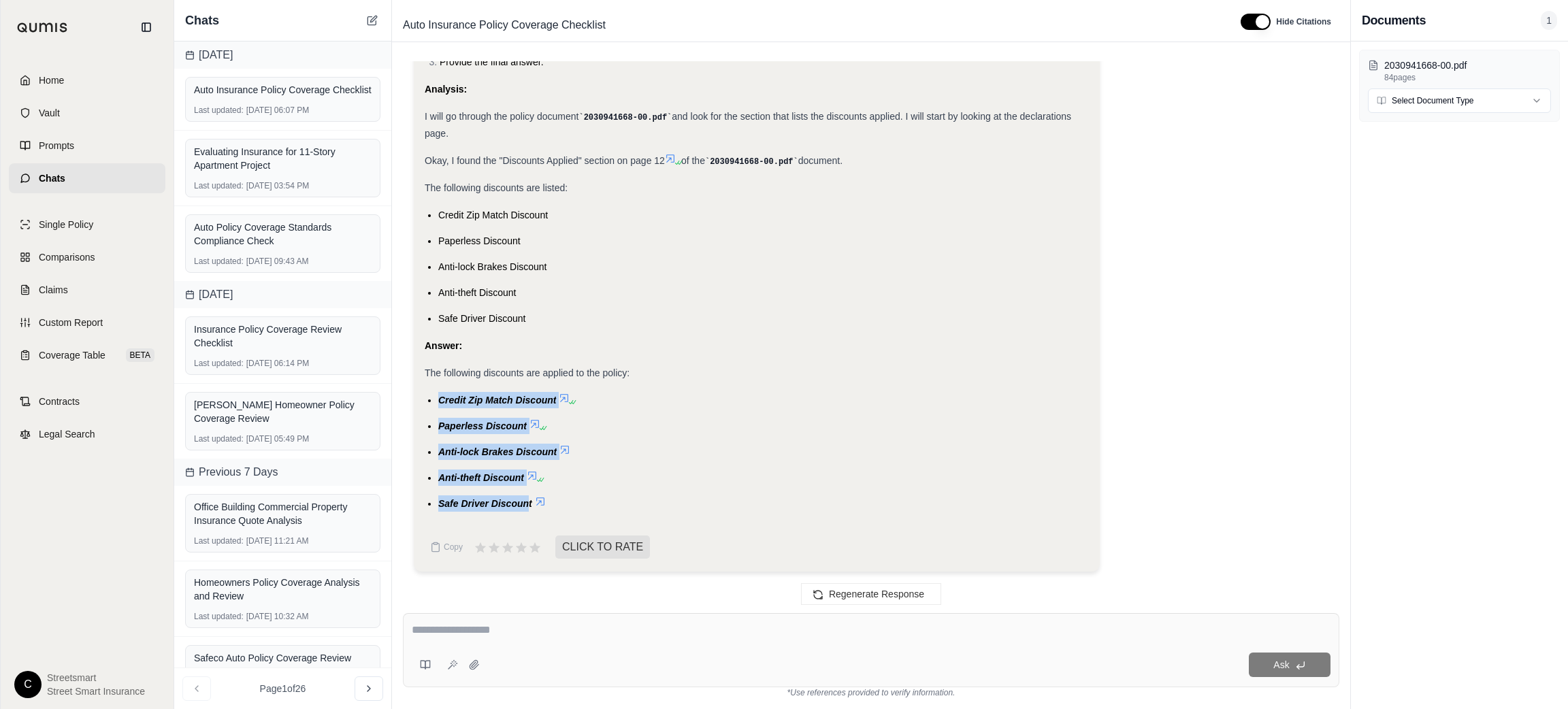
drag, startPoint x: 530, startPoint y: 510, endPoint x: 432, endPoint y: 403, distance: 145.1
click at [432, 403] on ul "Credit Zip Match Discount Paperless Discount Anti-lock Brakes Discount Anti-the…" at bounding box center [756, 452] width 664 height 120
click at [373, 16] on icon at bounding box center [373, 21] width 11 height 11
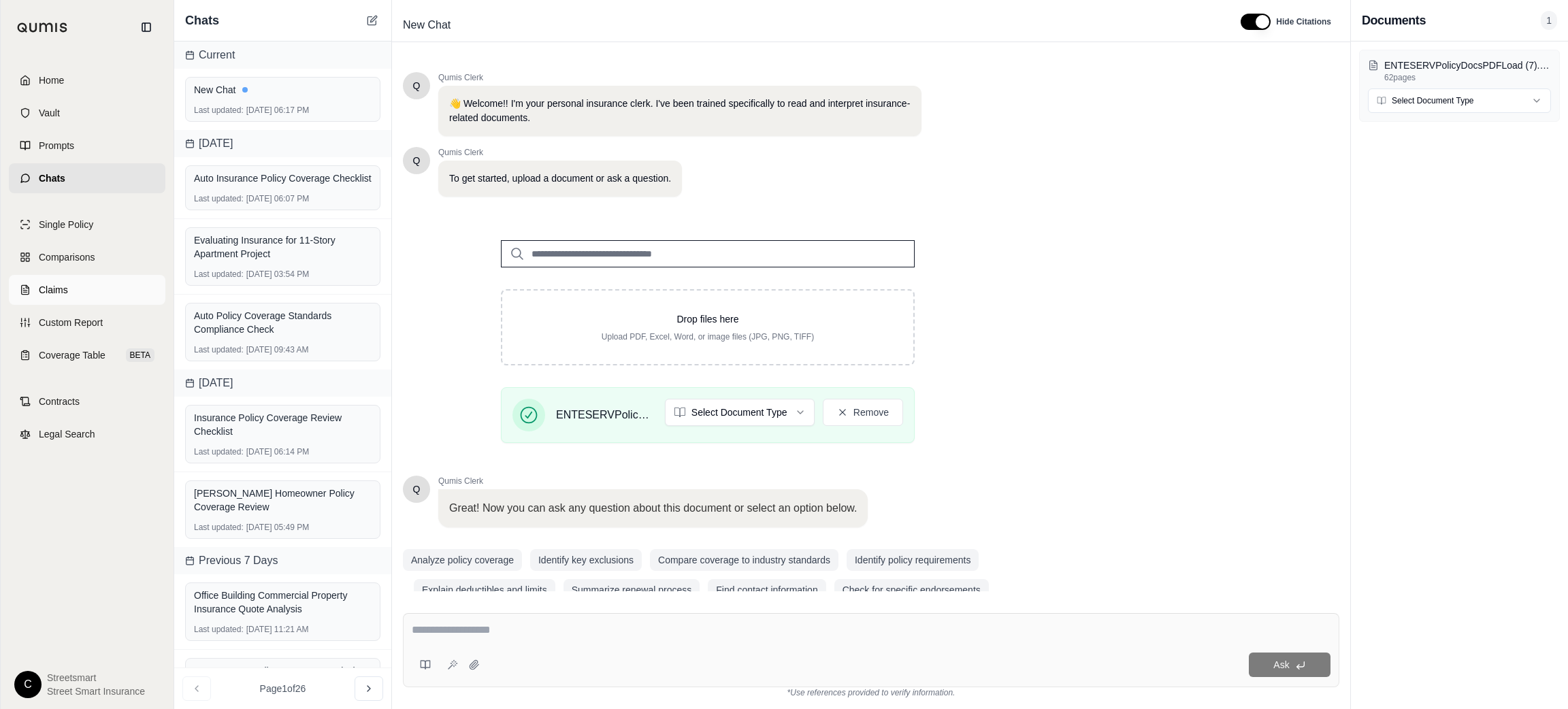
scroll to position [25, 0]
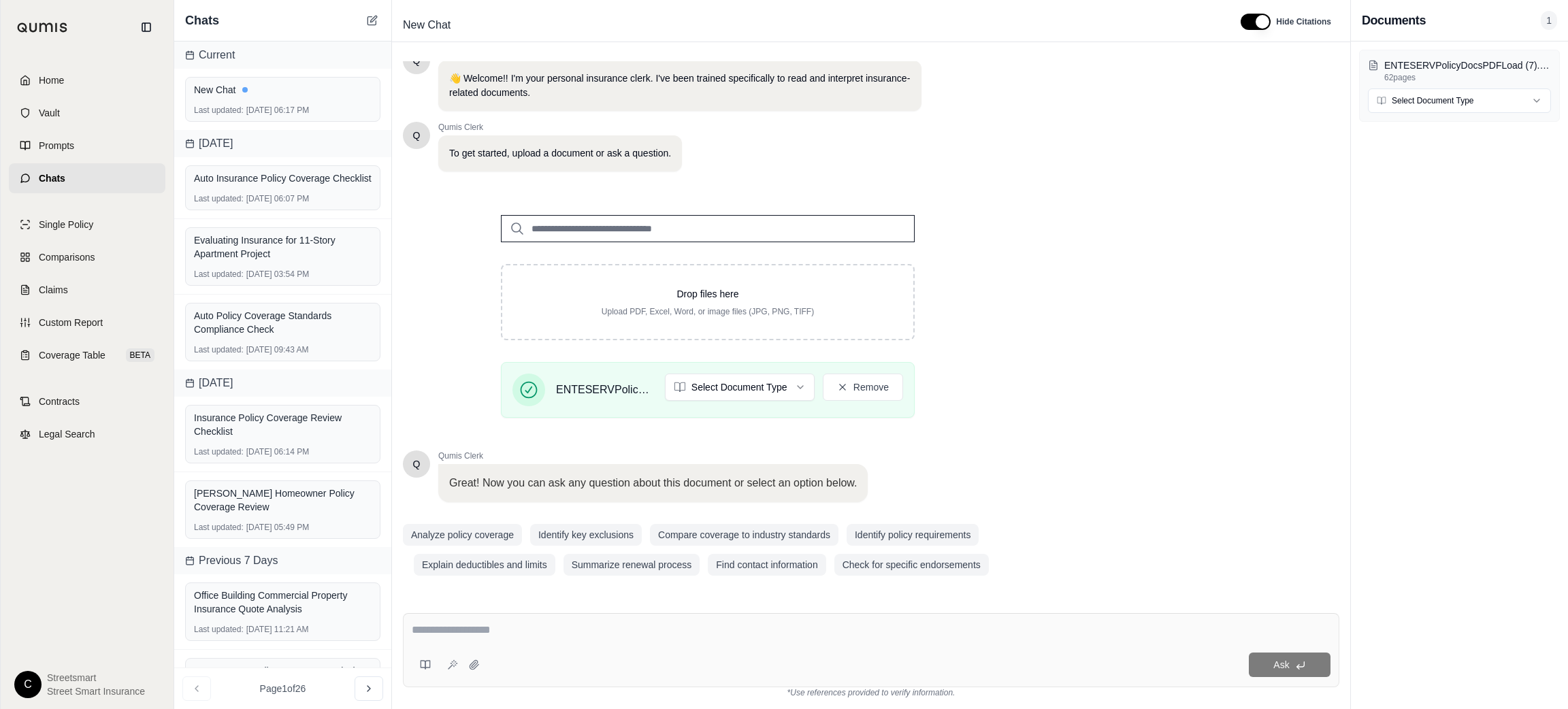
click at [542, 624] on textarea at bounding box center [871, 630] width 919 height 17
paste textarea "**********"
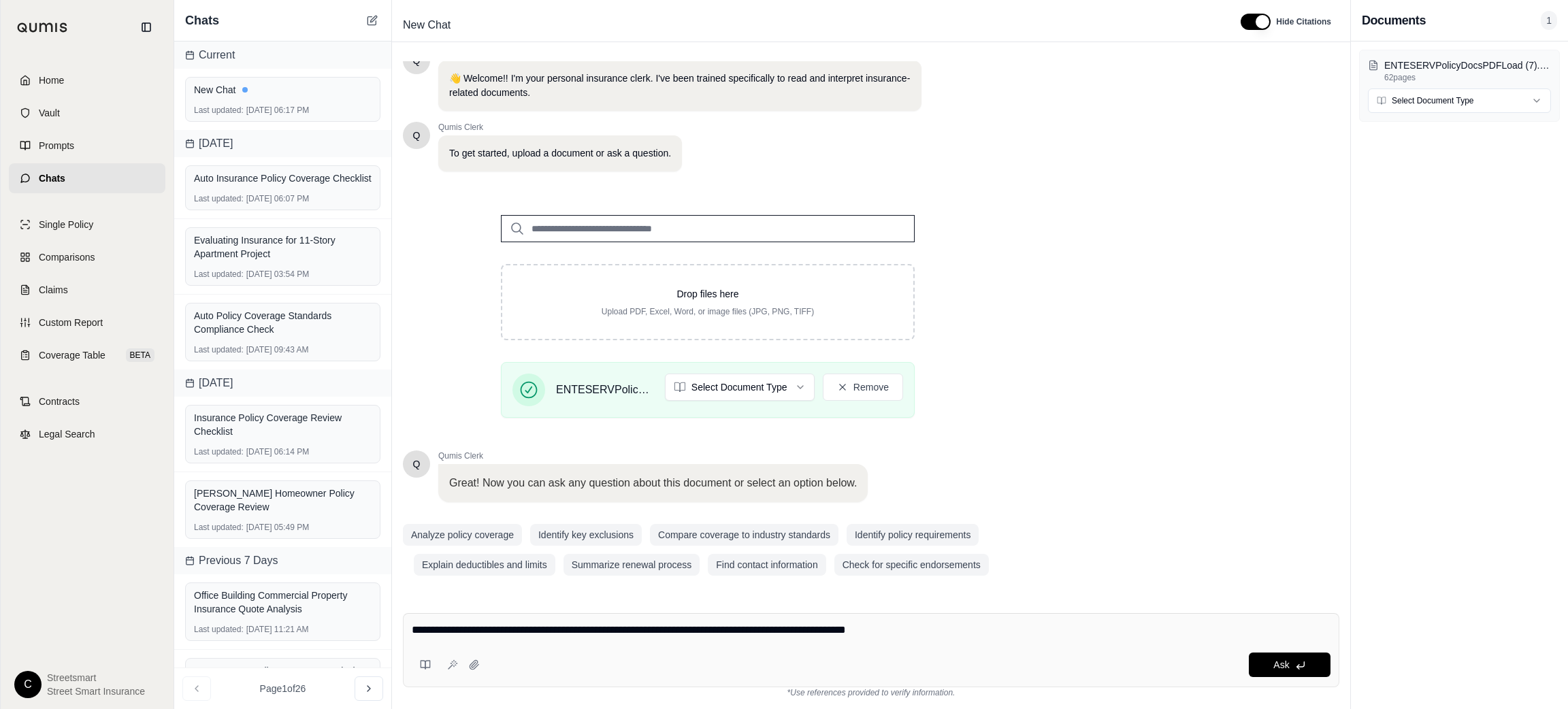
click at [947, 632] on textarea "**********" at bounding box center [871, 630] width 919 height 17
paste textarea "**********"
type textarea "**********"
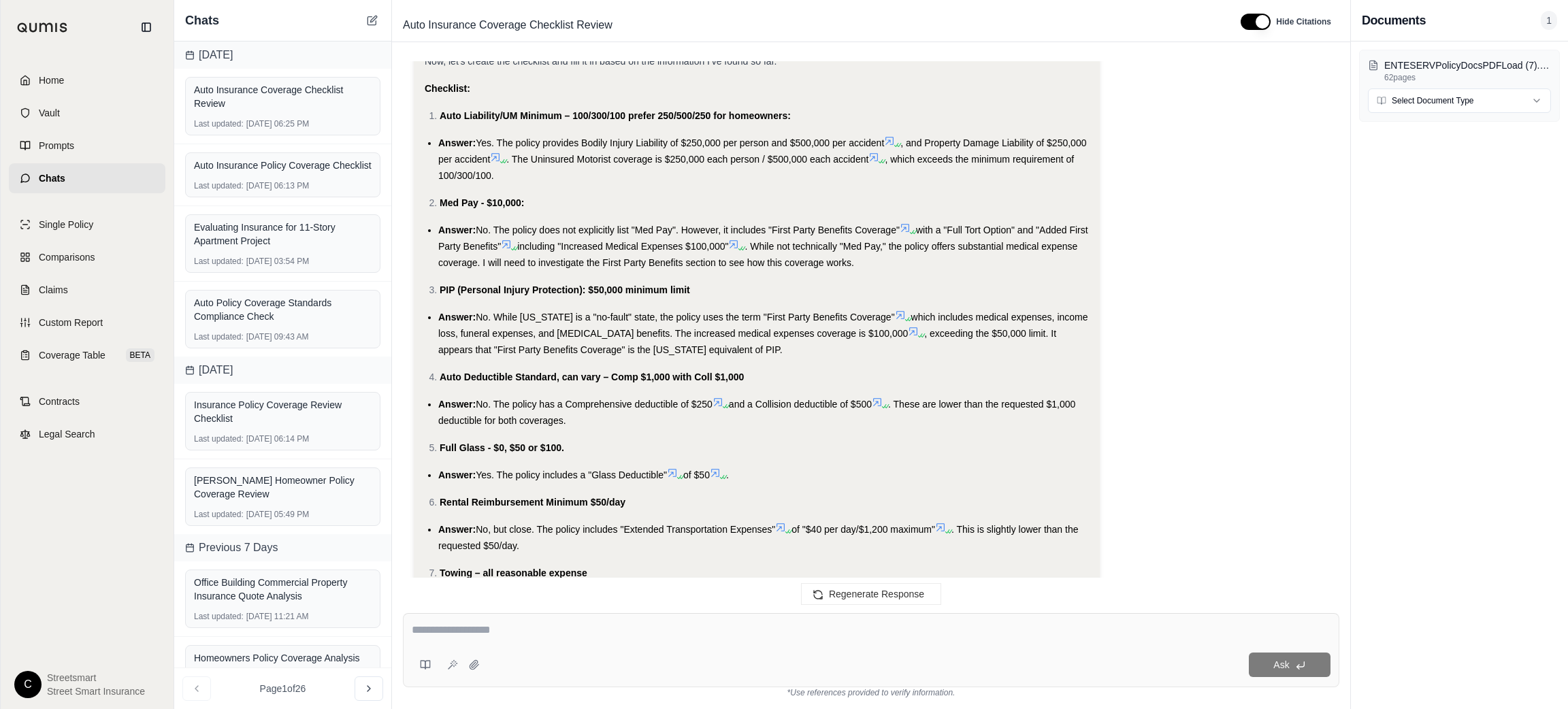
scroll to position [1611, 0]
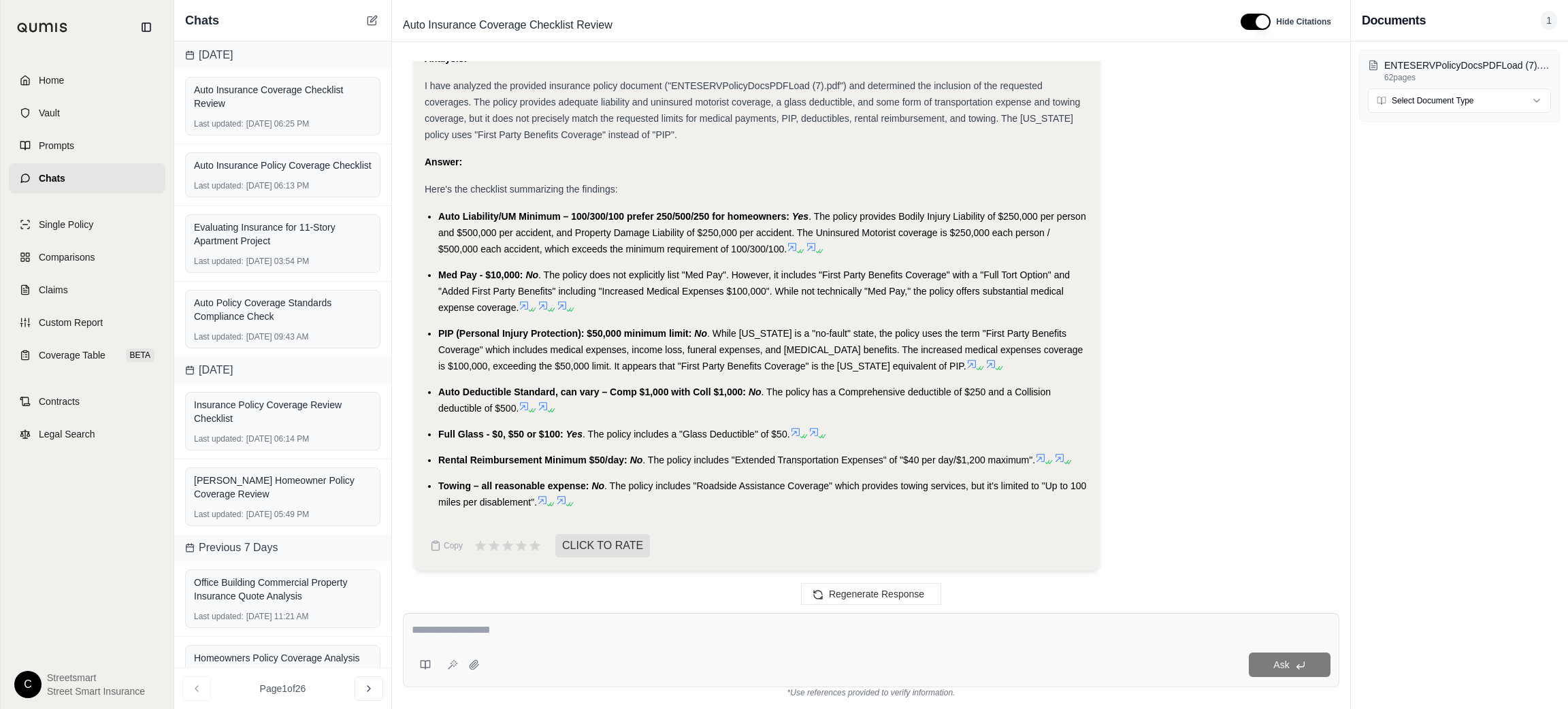
click at [513, 219] on span "Auto Liability/UM Minimum – 100/300/100 prefer 250/500/250 for homeowners:" at bounding box center [613, 216] width 351 height 11
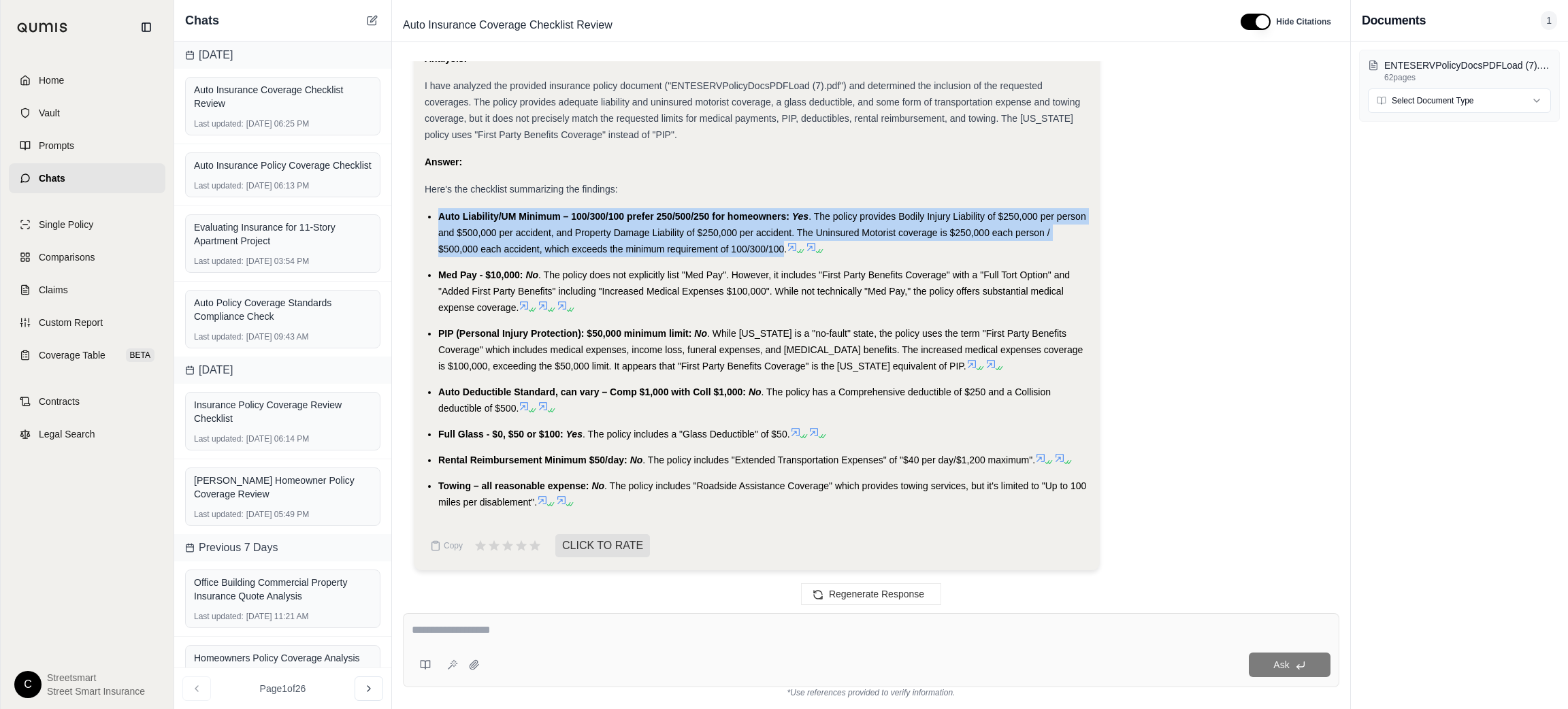
drag, startPoint x: 439, startPoint y: 214, endPoint x: 782, endPoint y: 250, distance: 344.9
click at [782, 250] on li "Auto Liability/UM Minimum – 100/300/100 prefer 250/500/250 for homeowners: Yes …" at bounding box center [763, 233] width 651 height 49
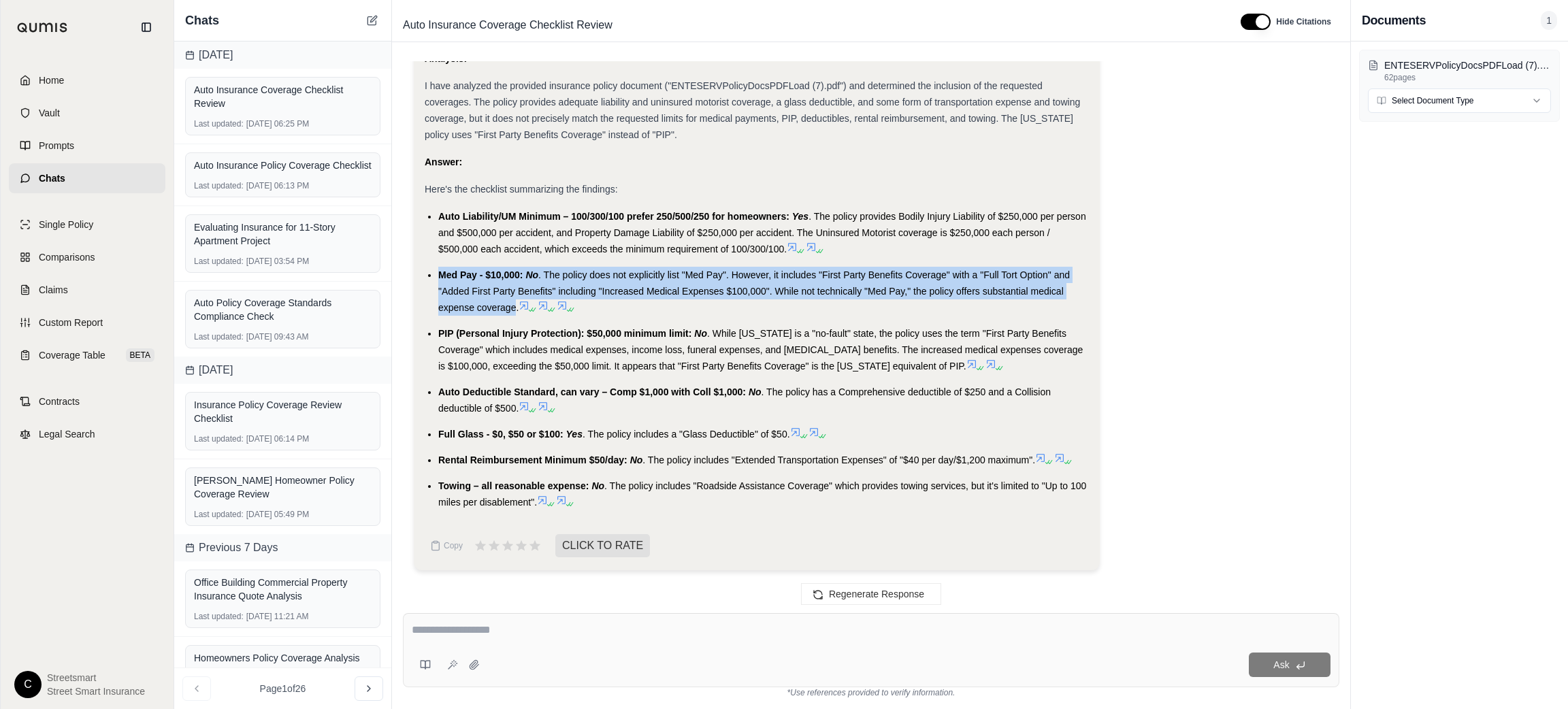
drag, startPoint x: 439, startPoint y: 273, endPoint x: 514, endPoint y: 303, distance: 80.8
click at [514, 303] on li "Med Pay - $10,000: No . The policy does not explicitly list "Med Pay". However,…" at bounding box center [763, 291] width 651 height 49
drag, startPoint x: 439, startPoint y: 332, endPoint x: 958, endPoint y: 370, distance: 520.4
click at [958, 370] on li "PIP (Personal Injury Protection): $50,000 minimum limit: No . While [US_STATE] …" at bounding box center [763, 350] width 651 height 49
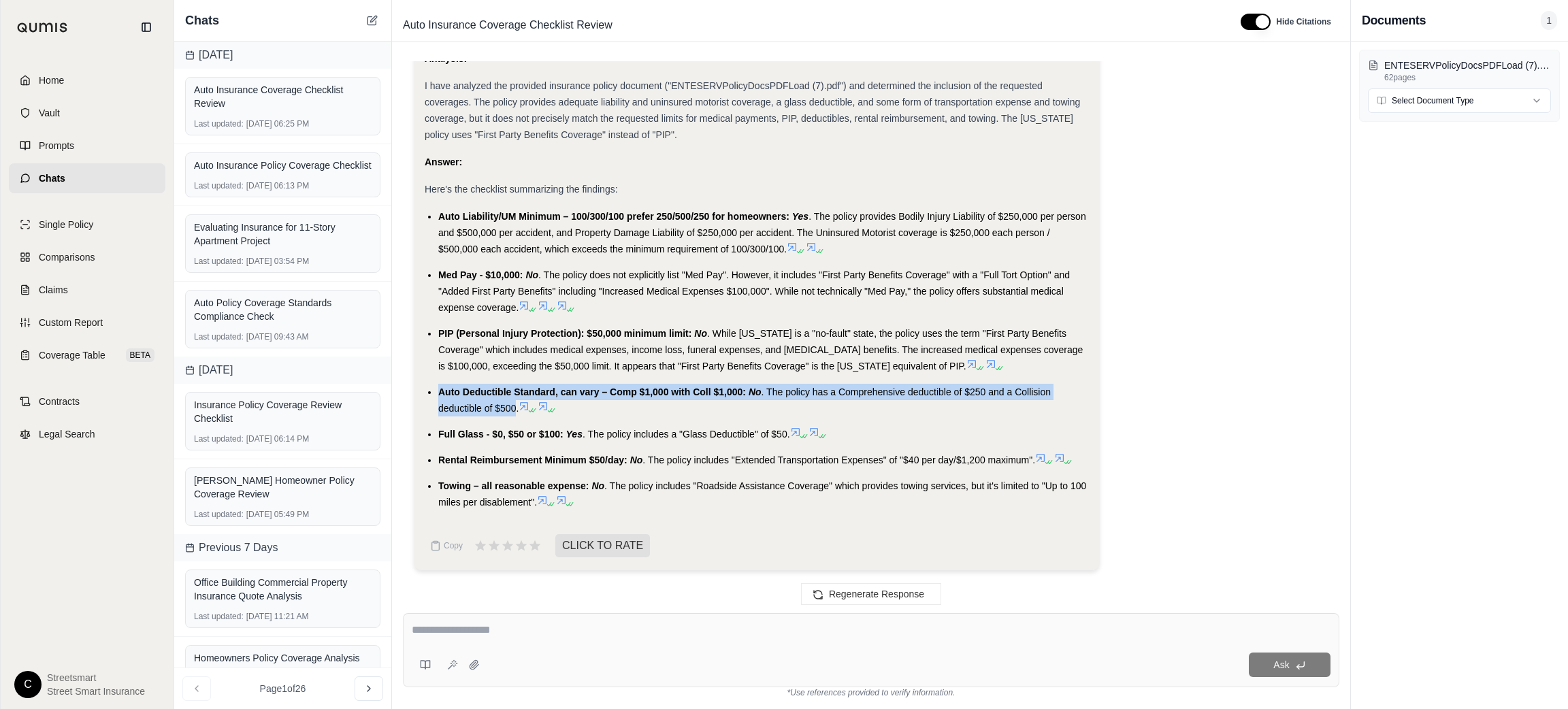
drag, startPoint x: 440, startPoint y: 390, endPoint x: 516, endPoint y: 411, distance: 78.8
click at [516, 411] on li "Auto Deductible Standard, can vary – Comp $1,000 with Coll $1,000: No . The pol…" at bounding box center [763, 400] width 651 height 32
click at [451, 435] on span "Full Glass - $0, $50 or $100:" at bounding box center [501, 434] width 126 height 11
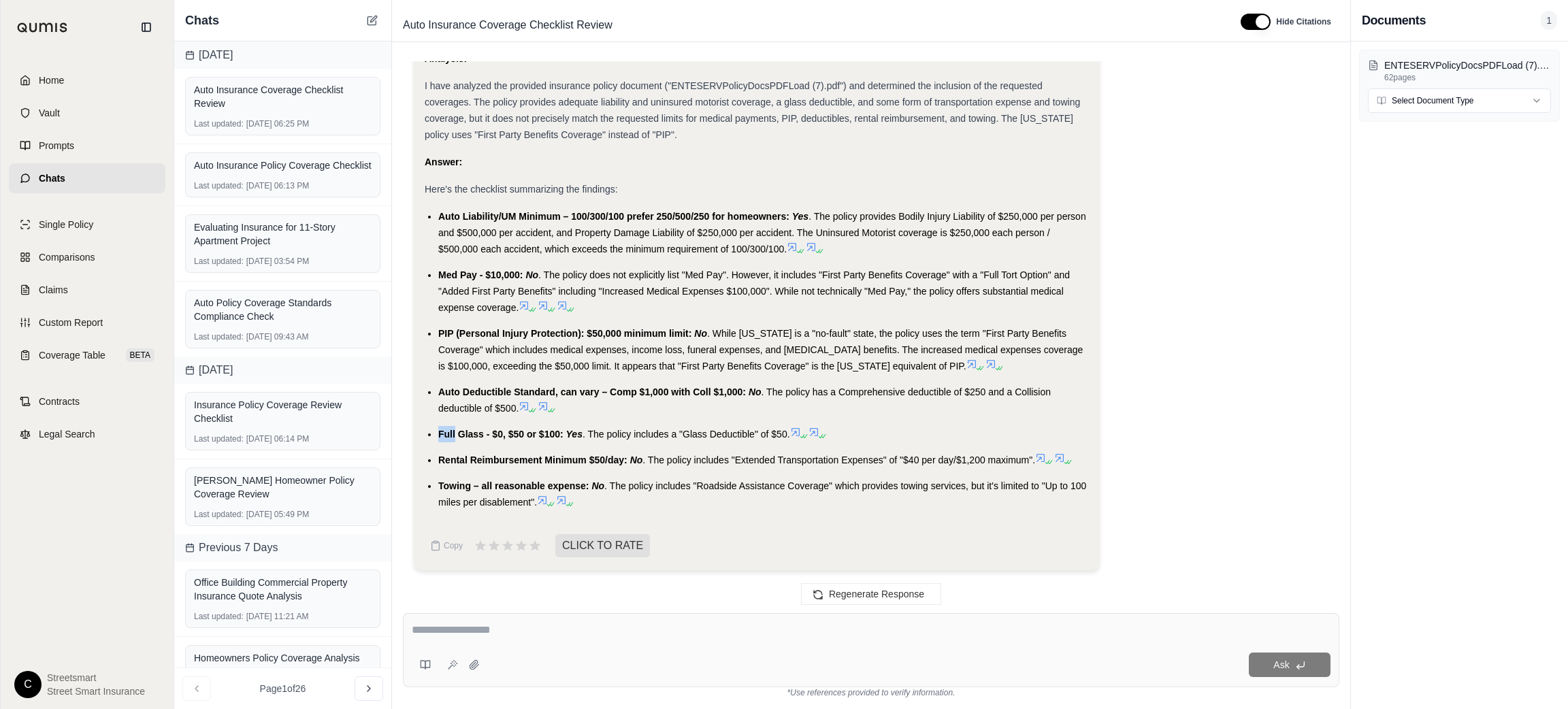
click at [451, 434] on span "Full Glass - $0, $50 or $100:" at bounding box center [501, 434] width 126 height 11
click at [478, 463] on span "Rental Reimbursement Minimum $50/day:" at bounding box center [533, 460] width 189 height 11
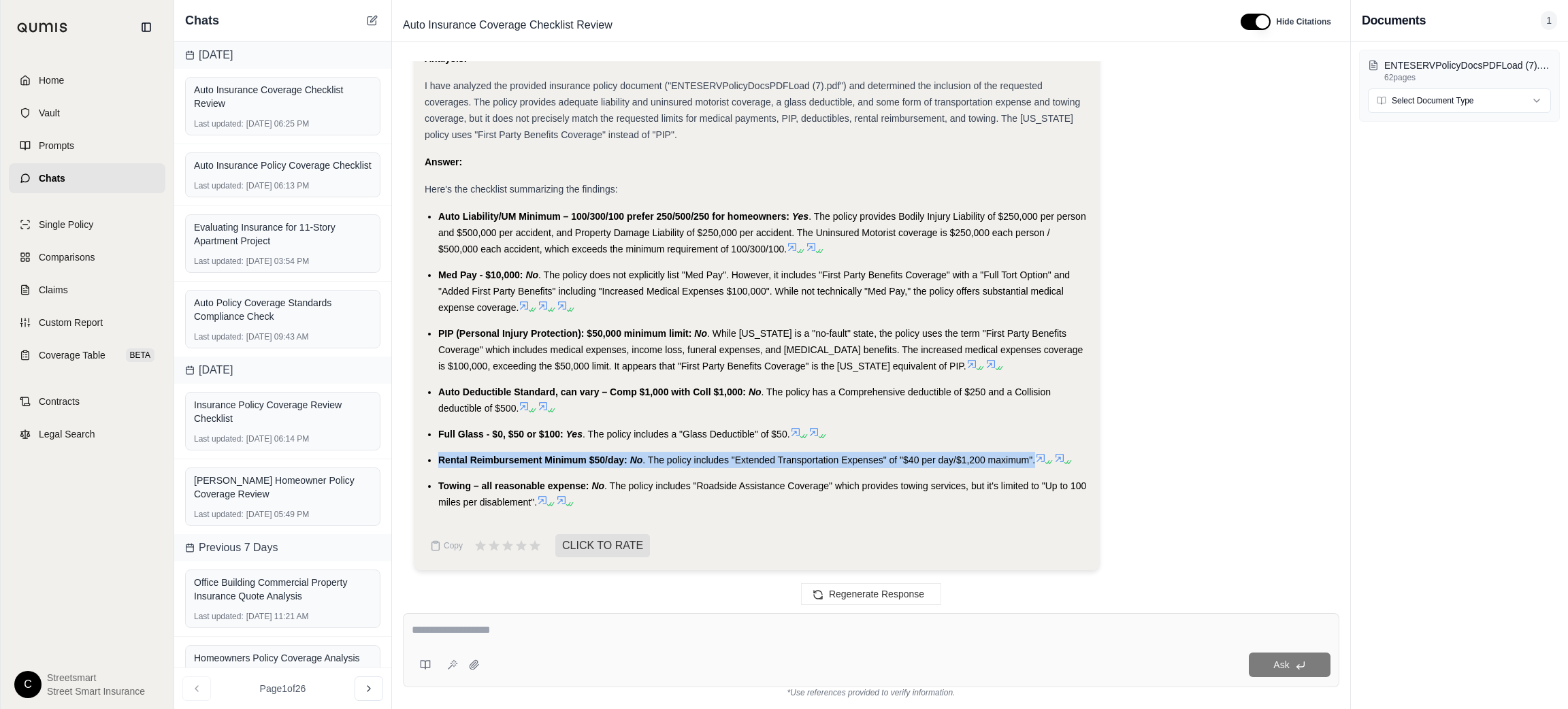
click at [478, 463] on span "Rental Reimbursement Minimum $50/day:" at bounding box center [533, 460] width 189 height 11
click at [441, 483] on span "Towing – all reasonable expense:" at bounding box center [513, 486] width 150 height 11
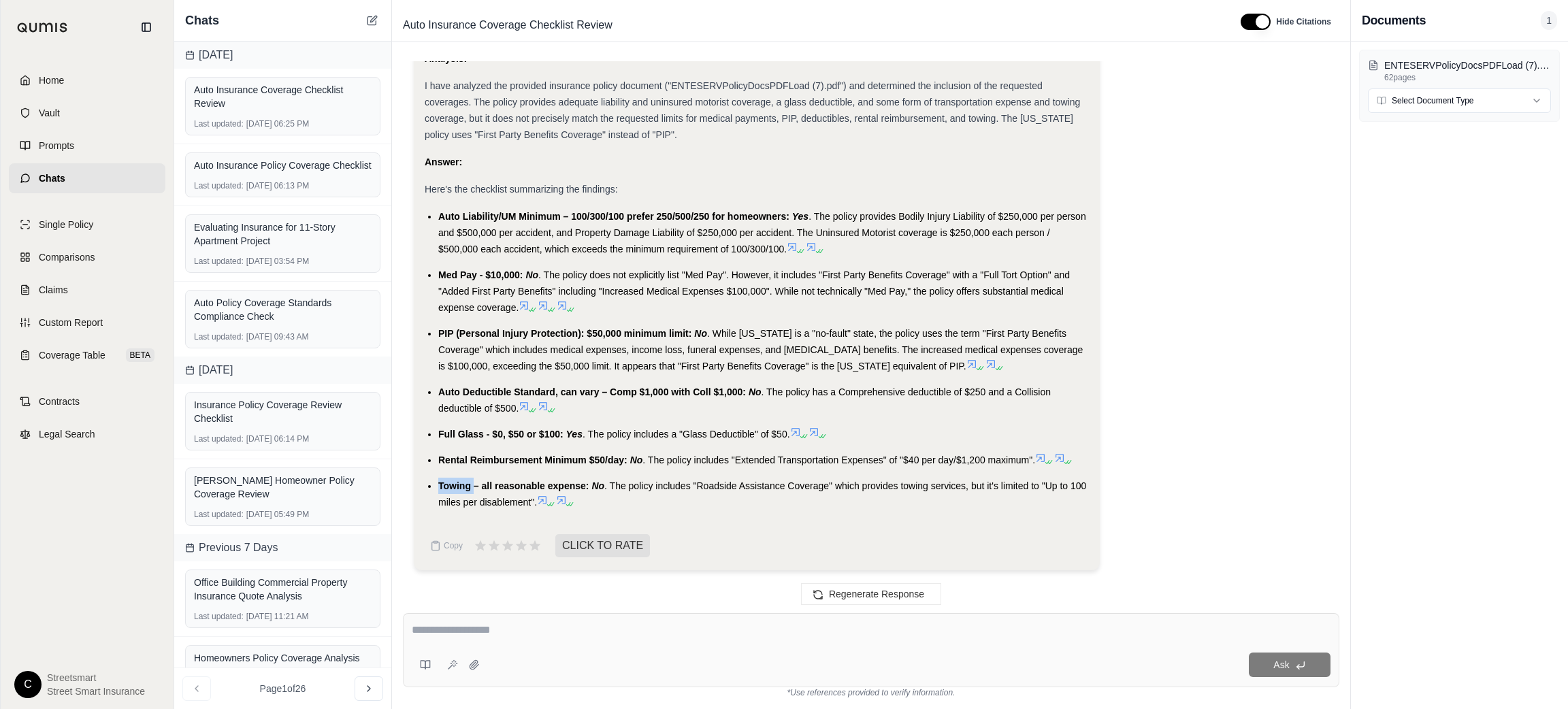
click at [441, 483] on span "Towing – all reasonable expense:" at bounding box center [513, 486] width 150 height 11
click at [957, 641] on div at bounding box center [871, 632] width 919 height 21
click at [733, 606] on div "Regenerate Response" at bounding box center [871, 594] width 958 height 32
click at [730, 622] on textarea at bounding box center [871, 630] width 919 height 17
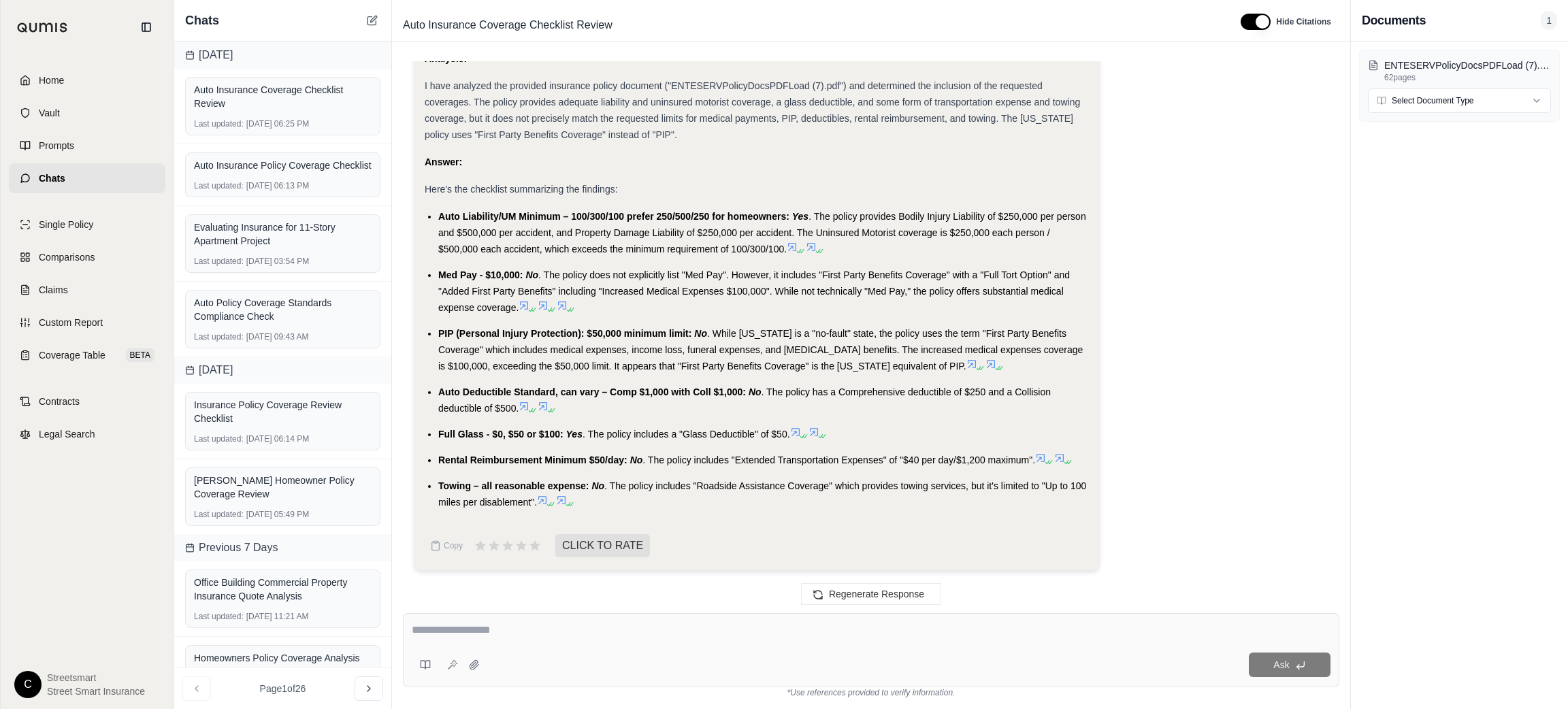
paste textarea "**********"
type textarea "**********"
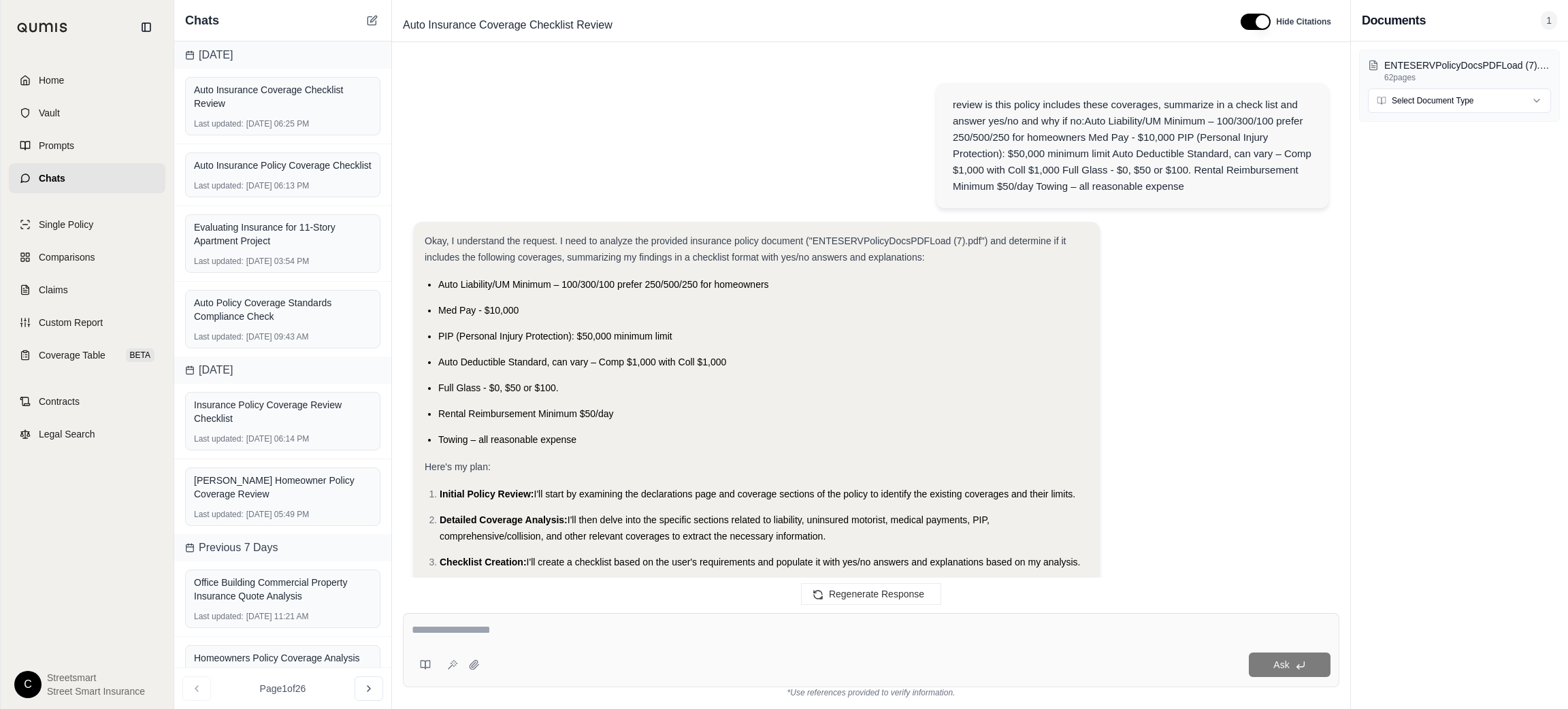
scroll to position [2803, 0]
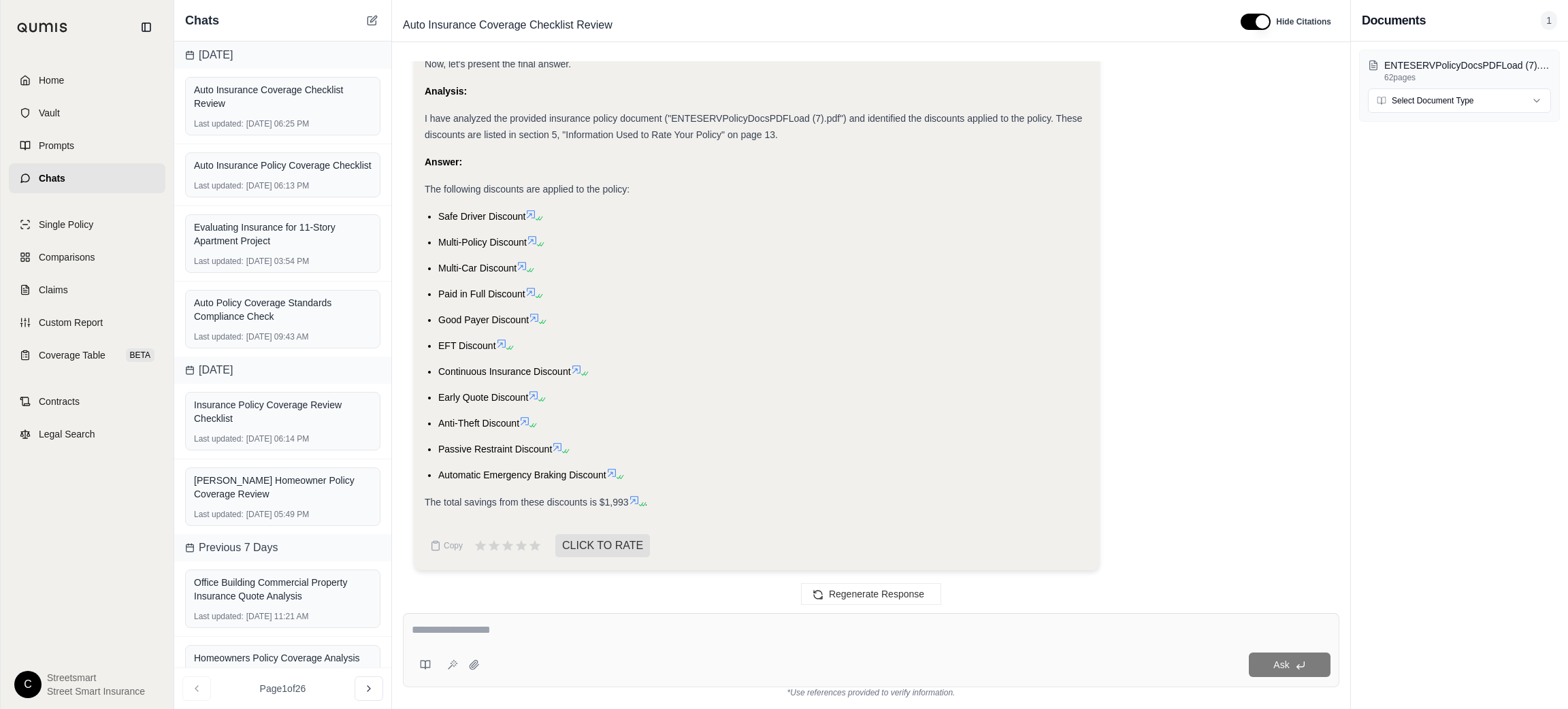
drag, startPoint x: 432, startPoint y: 254, endPoint x: 516, endPoint y: 365, distance: 139.2
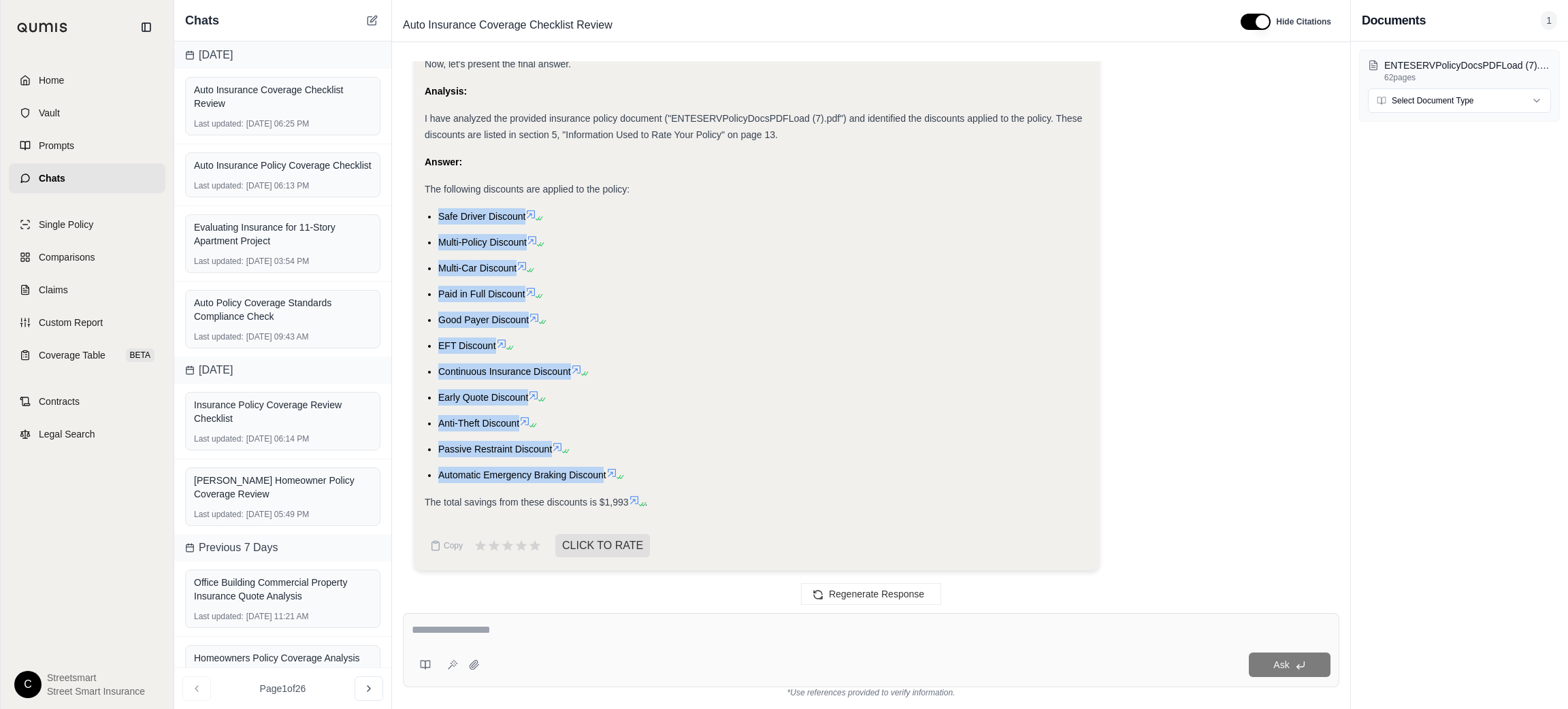
drag, startPoint x: 435, startPoint y: 210, endPoint x: 603, endPoint y: 478, distance: 316.3
click at [603, 478] on ul "Safe Driver Discount Multi-Policy Discount Multi-Car Discount Paid in Full Disc…" at bounding box center [756, 346] width 664 height 275
click at [371, 21] on icon at bounding box center [373, 21] width 11 height 11
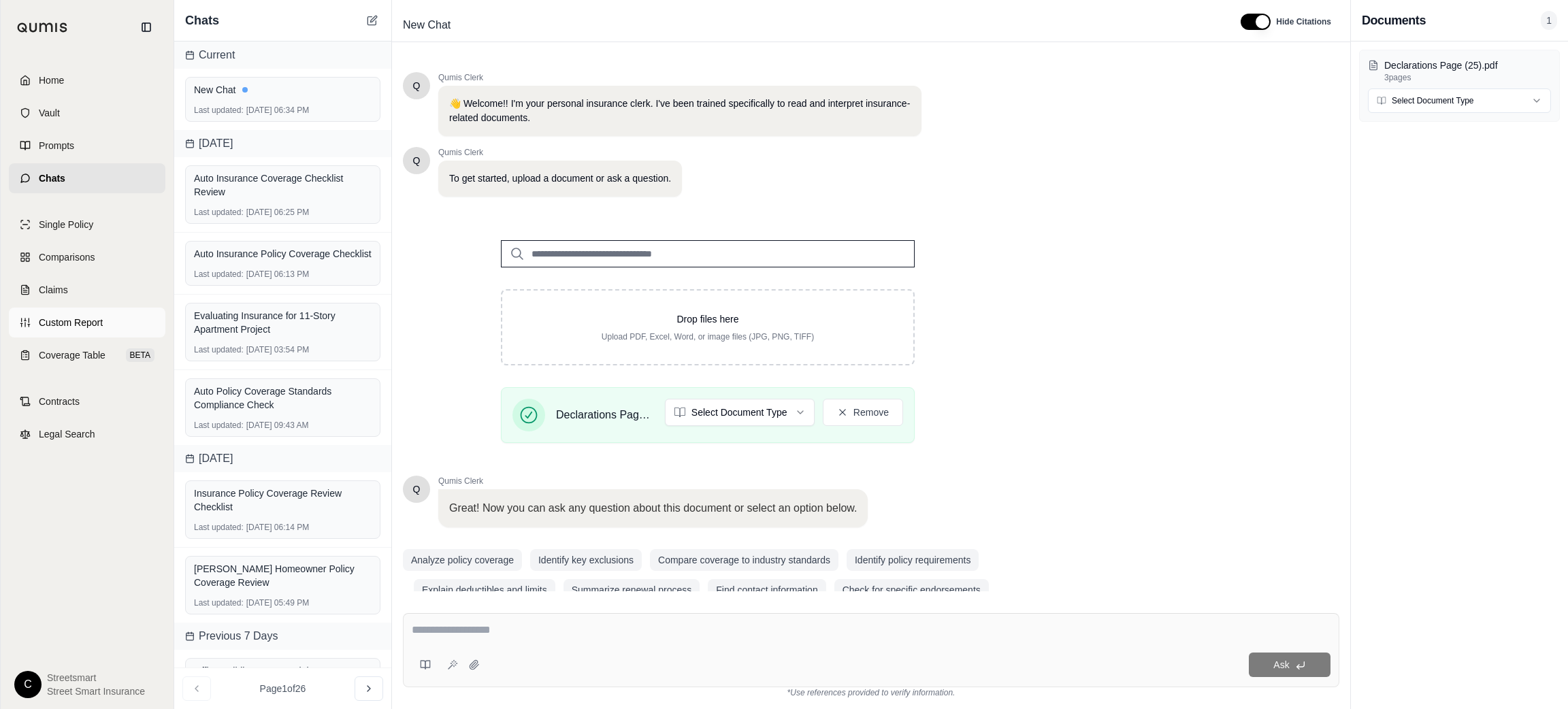
scroll to position [25, 0]
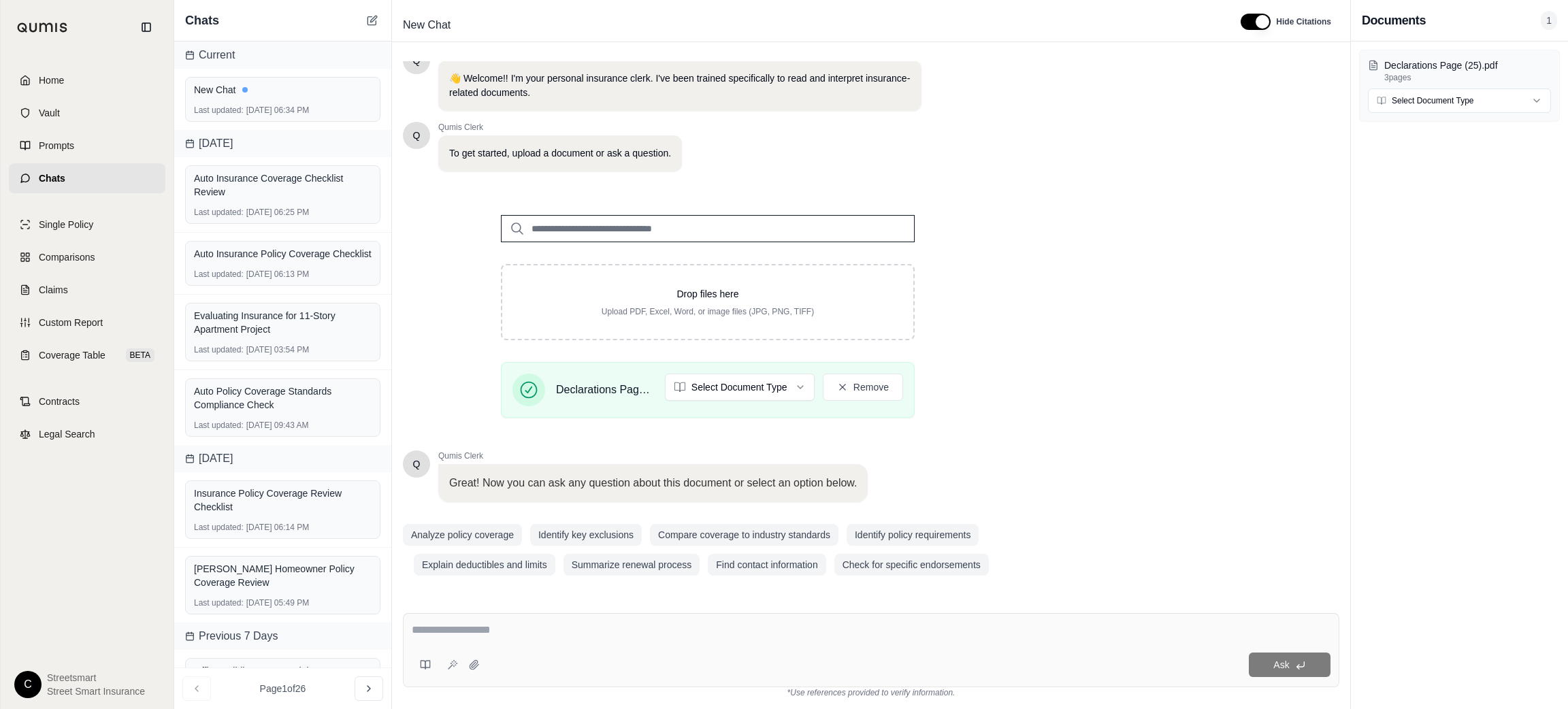
click at [1008, 645] on div "Ask" at bounding box center [871, 651] width 936 height 74
type textarea "*"
type textarea "**********"
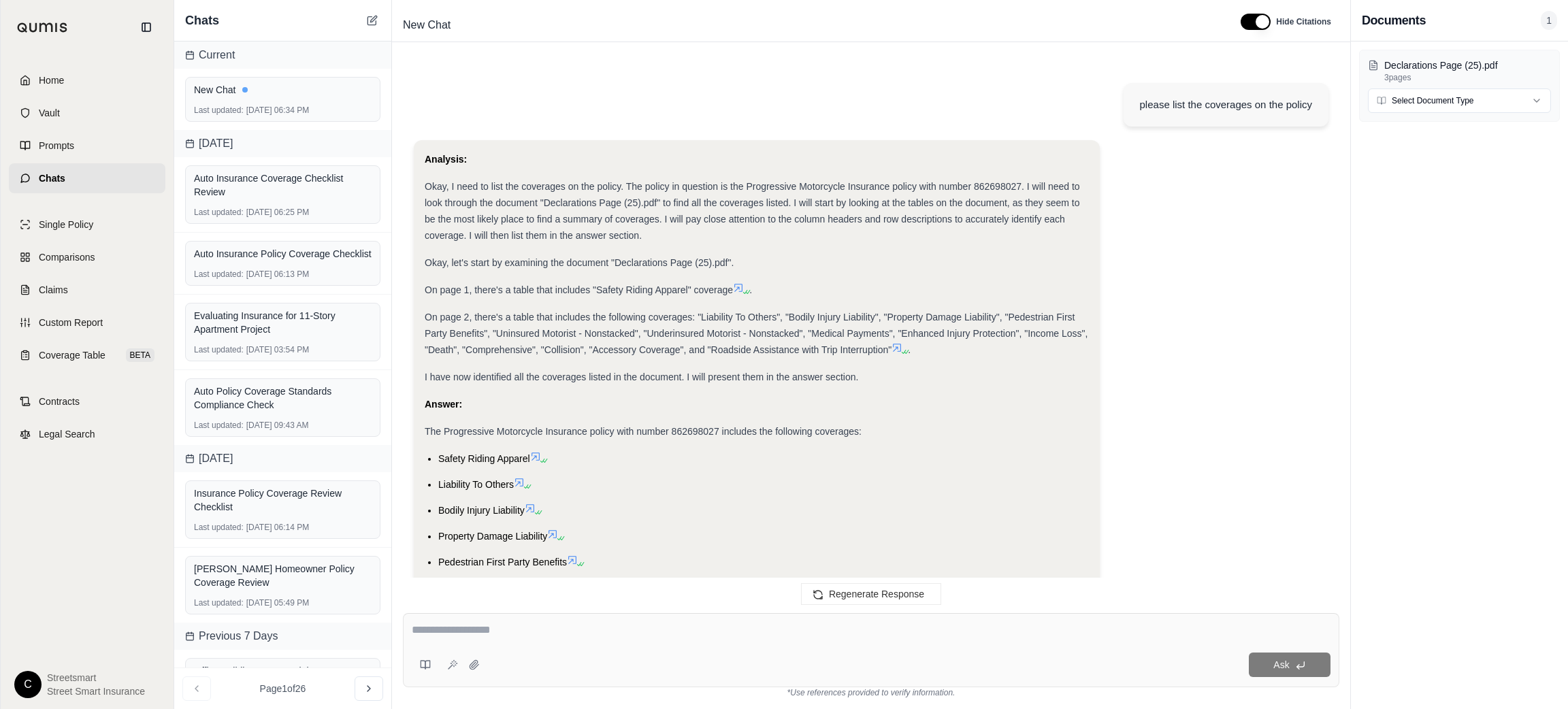
scroll to position [319, 0]
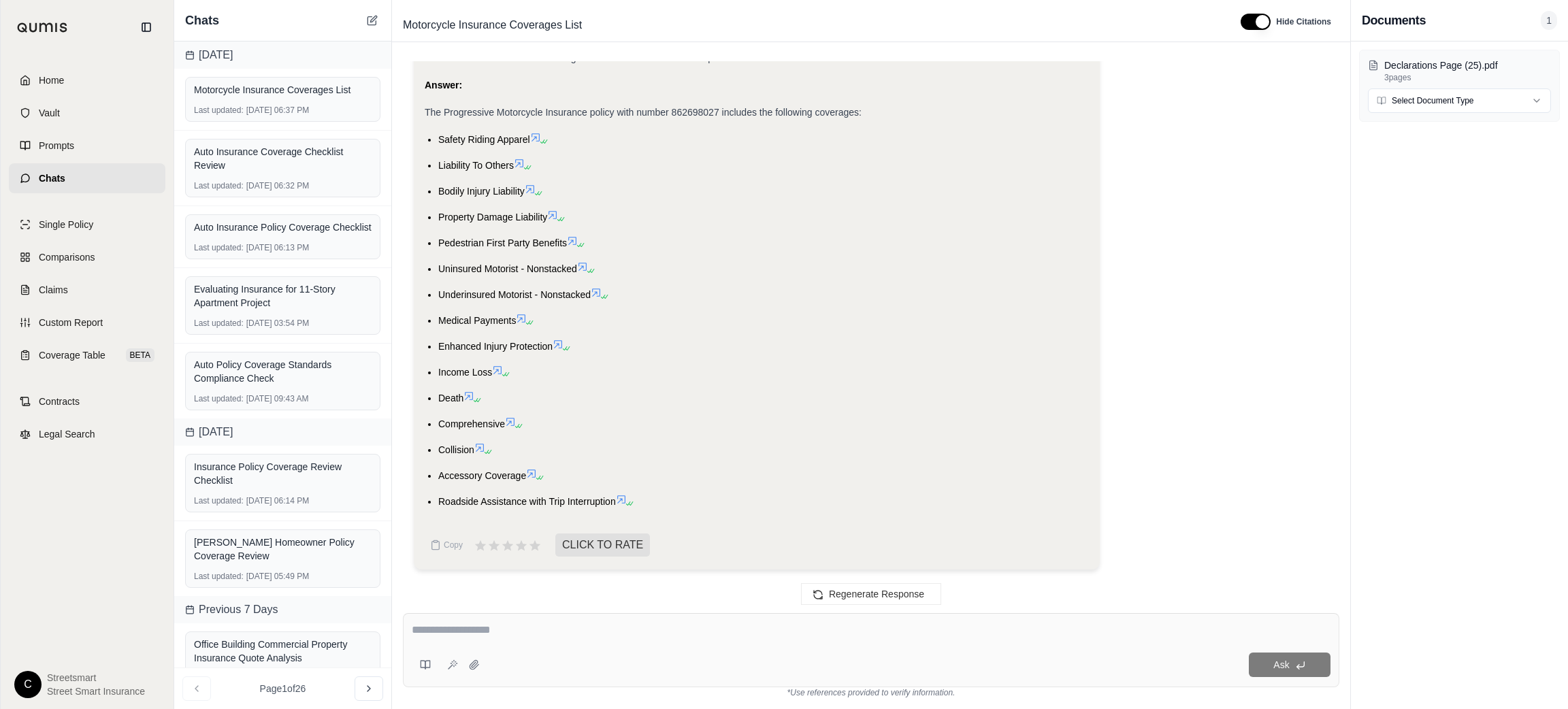
click at [585, 636] on textarea at bounding box center [871, 630] width 919 height 17
type textarea "**********"
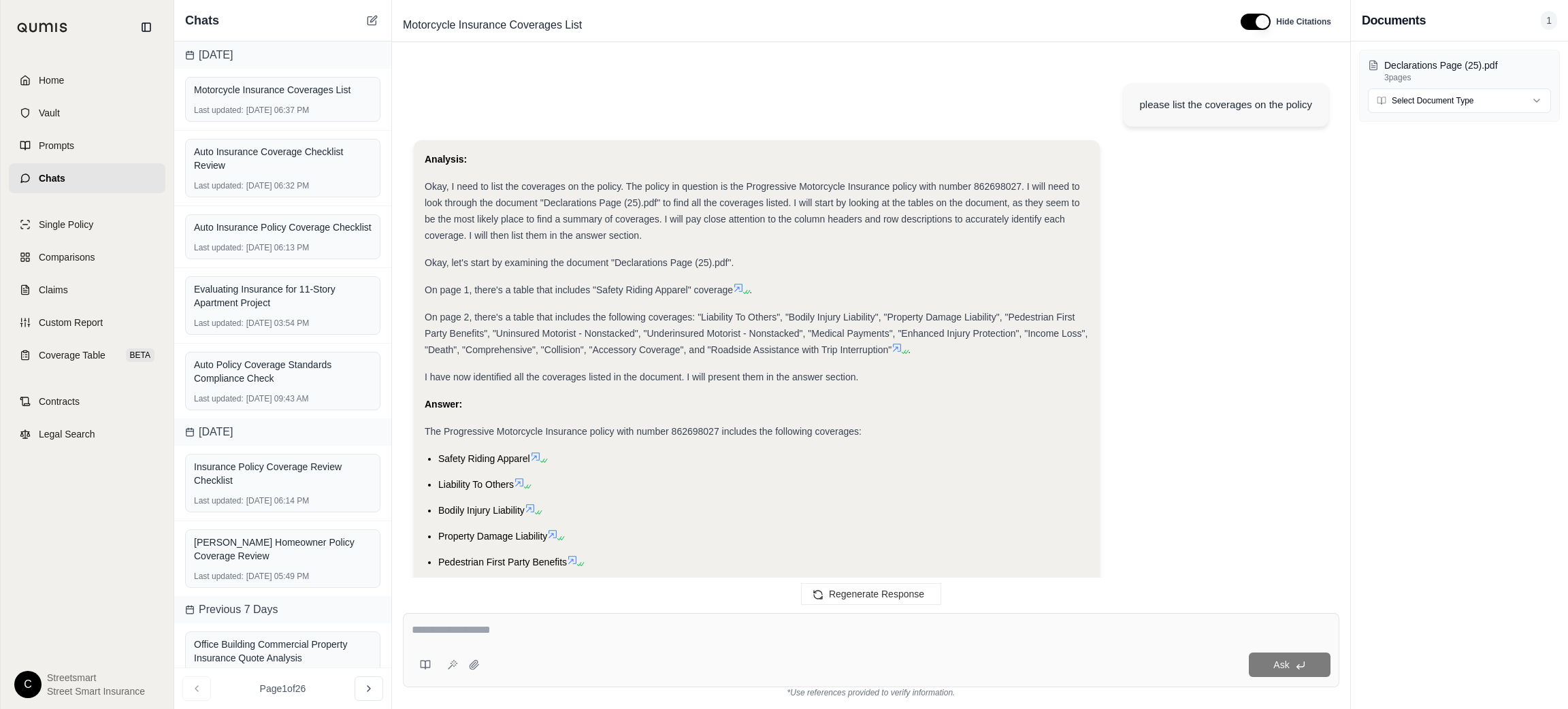
scroll to position [1211, 0]
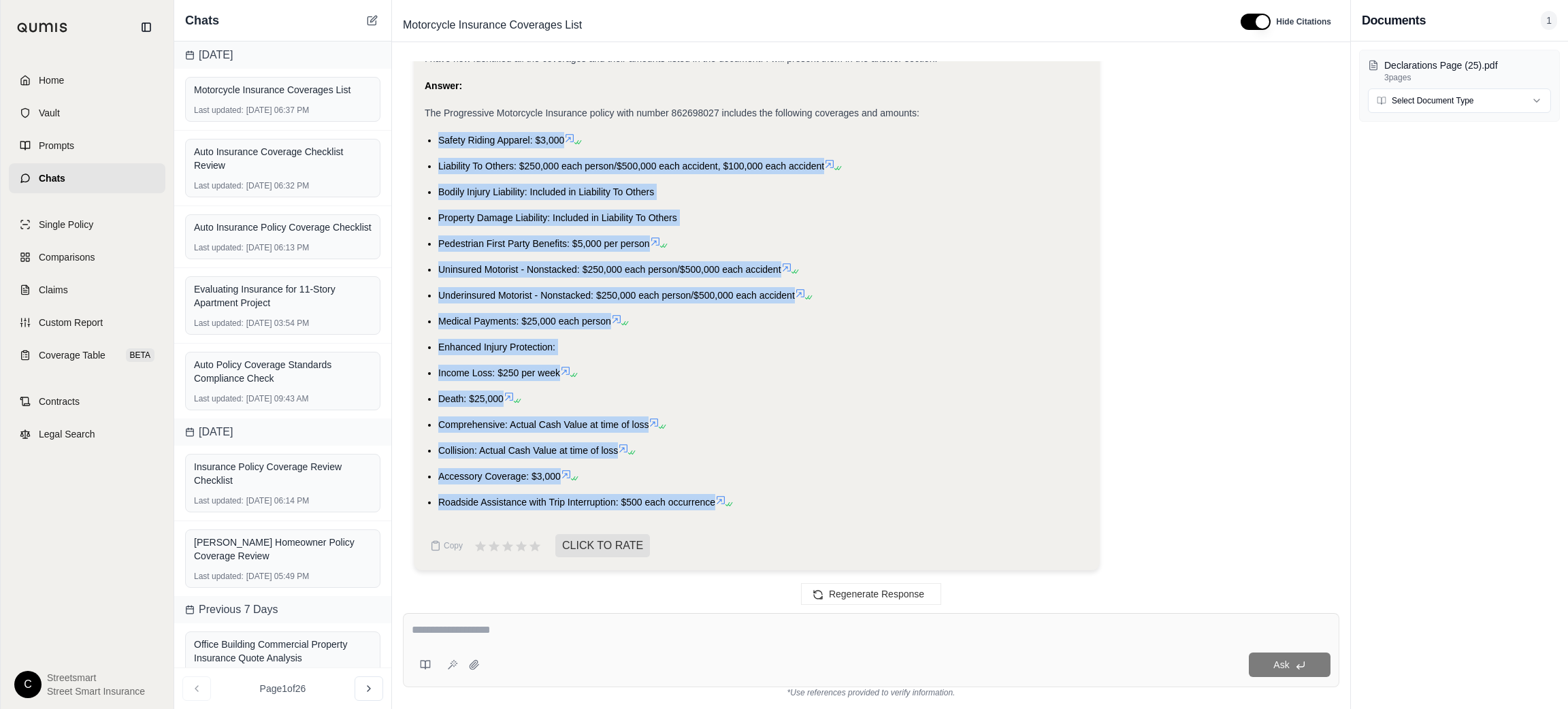
drag, startPoint x: 434, startPoint y: 134, endPoint x: 712, endPoint y: 508, distance: 466.0
click at [712, 508] on ul "Safety Riding Apparel: $3,000 Liability To Others: $250,000 each person/$500,00…" at bounding box center [756, 321] width 664 height 378
click at [765, 643] on div at bounding box center [871, 632] width 919 height 21
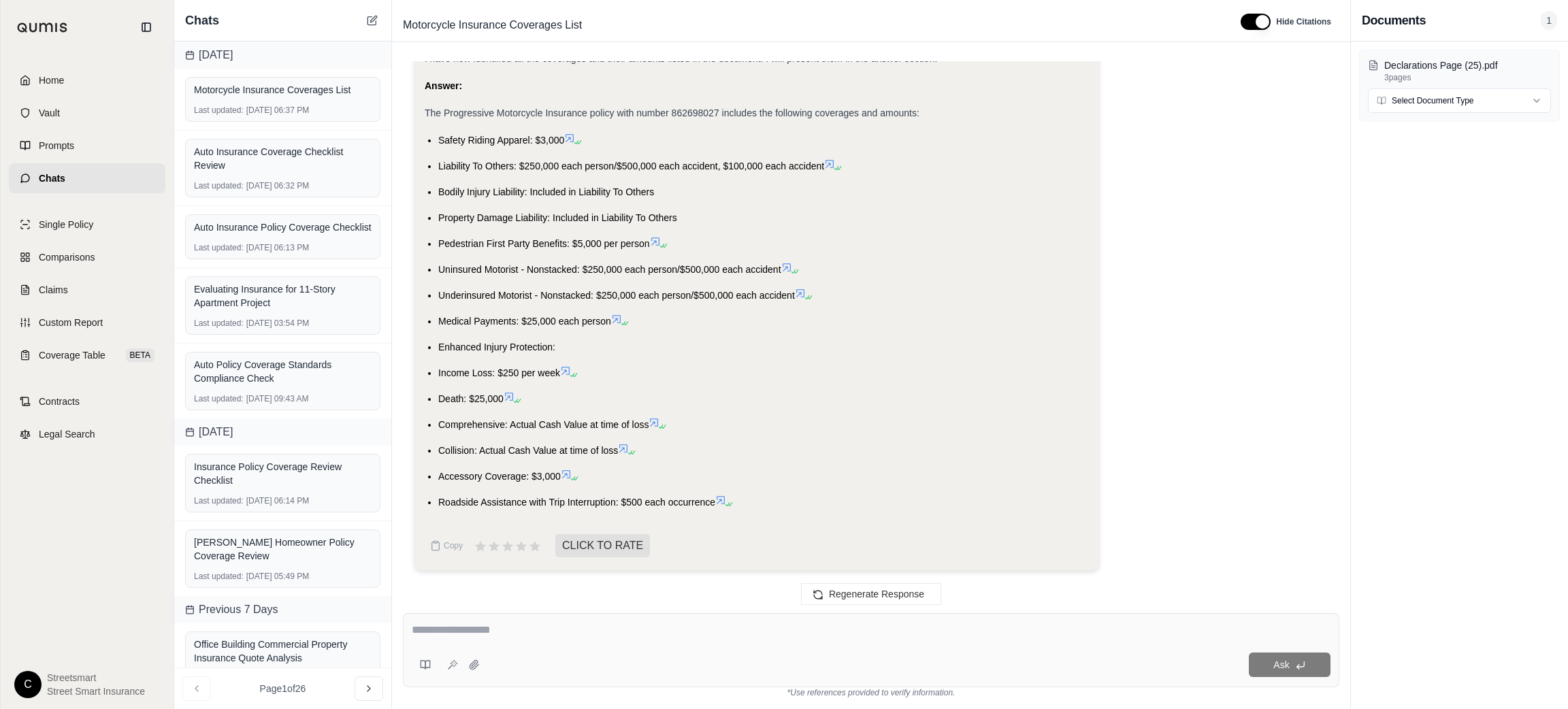
click at [765, 640] on div at bounding box center [871, 632] width 919 height 21
click at [754, 628] on textarea at bounding box center [871, 630] width 919 height 17
type textarea "**********"
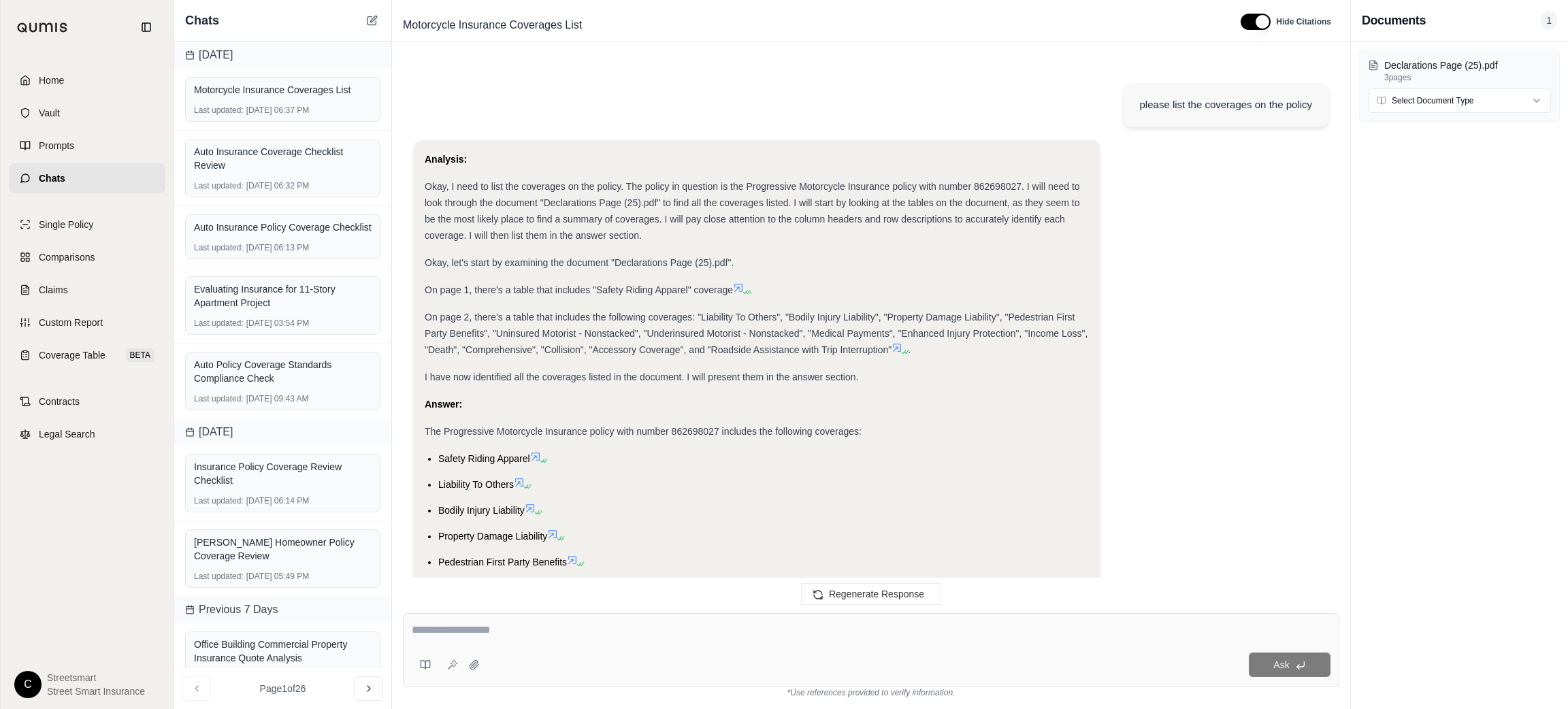
scroll to position [1992, 0]
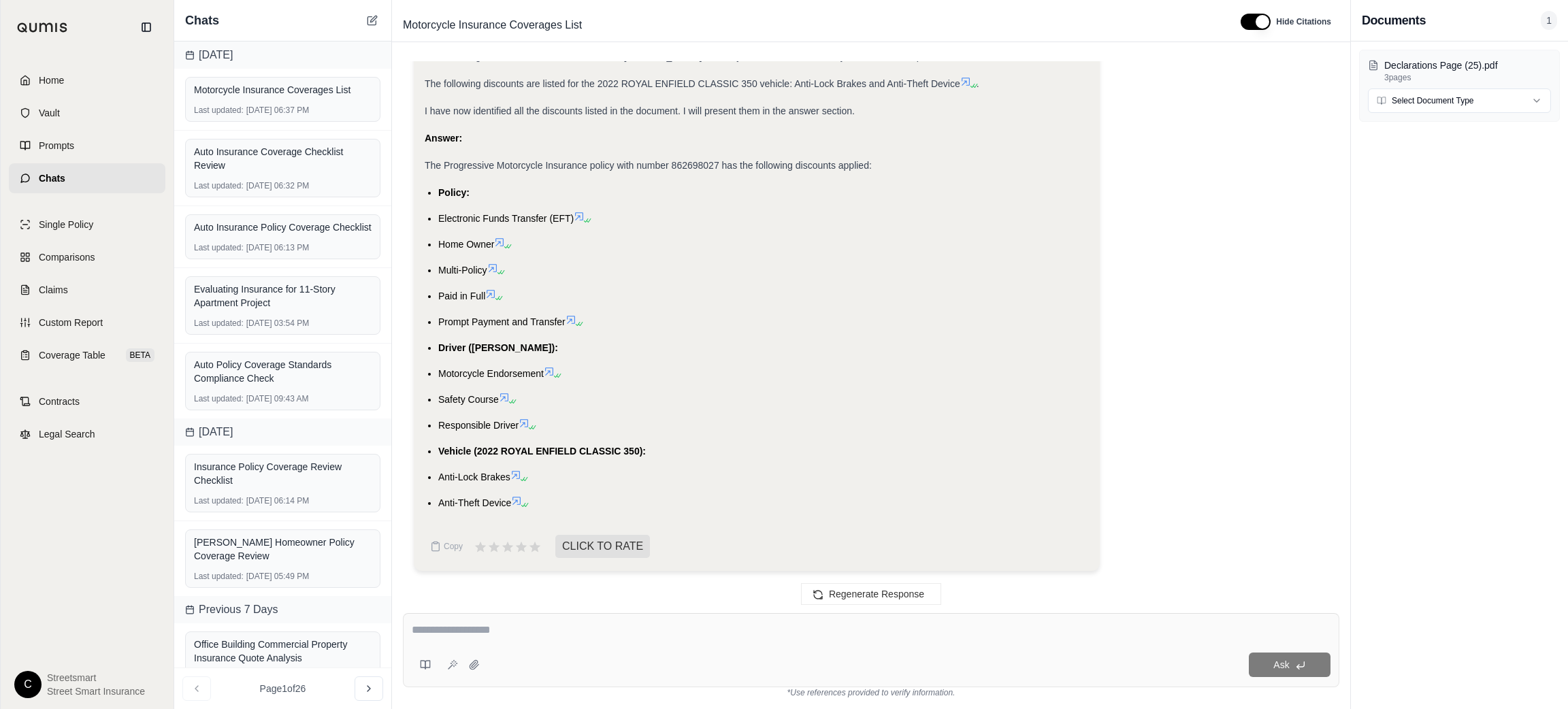
drag, startPoint x: 437, startPoint y: 212, endPoint x: 516, endPoint y: 515, distance: 313.1
click at [516, 515] on div "Analysis: Okay, I need to list the discounts applied to the policy. The policy …" at bounding box center [756, 201] width 664 height 643
drag, startPoint x: 553, startPoint y: 274, endPoint x: 549, endPoint y: 264, distance: 10.8
click at [553, 274] on li "Multi-Policy" at bounding box center [763, 270] width 651 height 17
drag, startPoint x: 433, startPoint y: 209, endPoint x: 540, endPoint y: 322, distance: 155.6
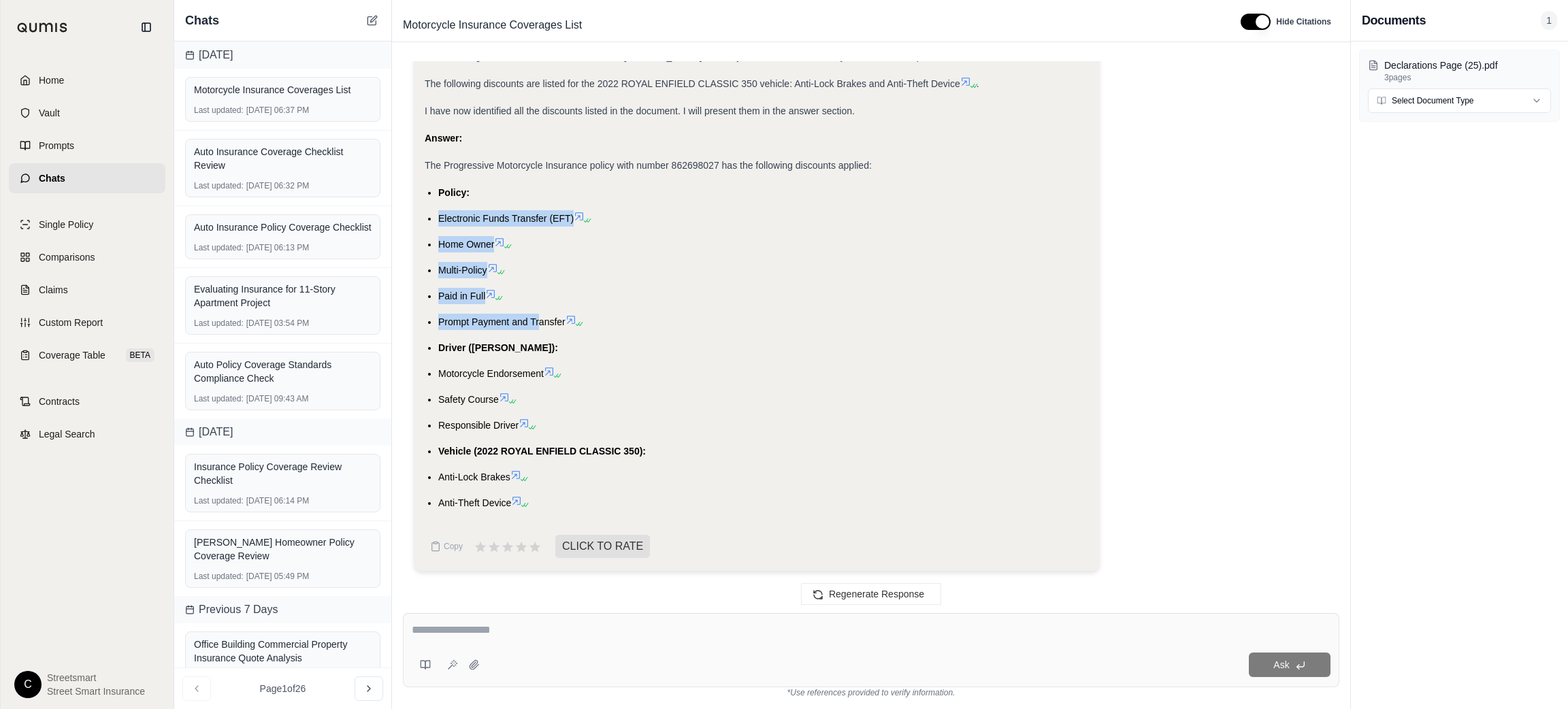
click at [540, 322] on ul "Policy: Electronic Funds Transfer (EFT) Home Owner Multi-Policy Paid in Full Pr…" at bounding box center [756, 348] width 664 height 327
click at [434, 186] on ul "Policy: Electronic Funds Transfer (EFT) Home Owner Multi-Policy Paid in Full Pr…" at bounding box center [756, 348] width 664 height 327
drag, startPoint x: 434, startPoint y: 186, endPoint x: 565, endPoint y: 324, distance: 190.3
click at [565, 324] on ul "Policy: Electronic Funds Transfer (EFT) Home Owner Multi-Policy Paid in Full Pr…" at bounding box center [756, 348] width 664 height 327
drag, startPoint x: 438, startPoint y: 344, endPoint x: 520, endPoint y: 430, distance: 118.8
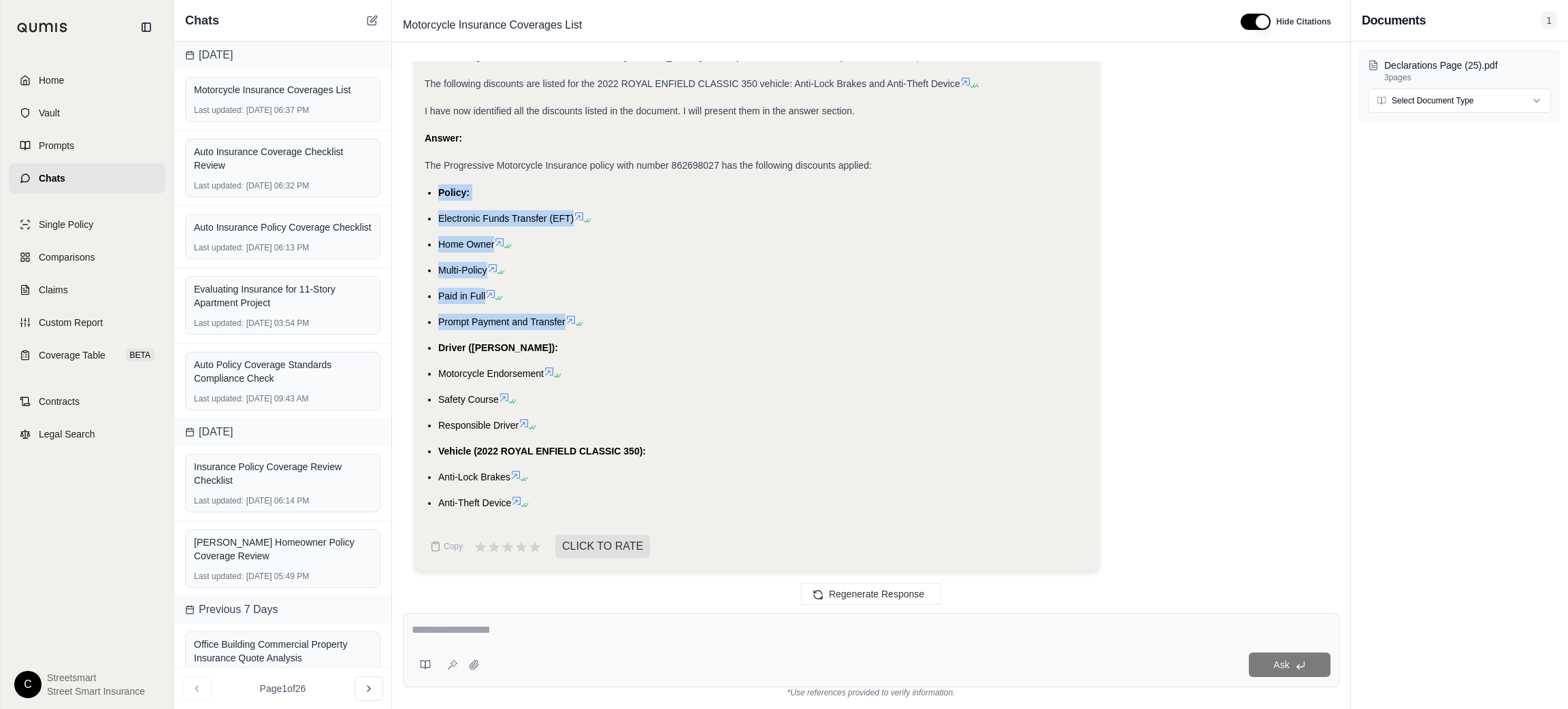
click at [520, 430] on ul "Policy: Electronic Funds Transfer (EFT) Home Owner Multi-Policy Paid in Full Pr…" at bounding box center [756, 348] width 664 height 327
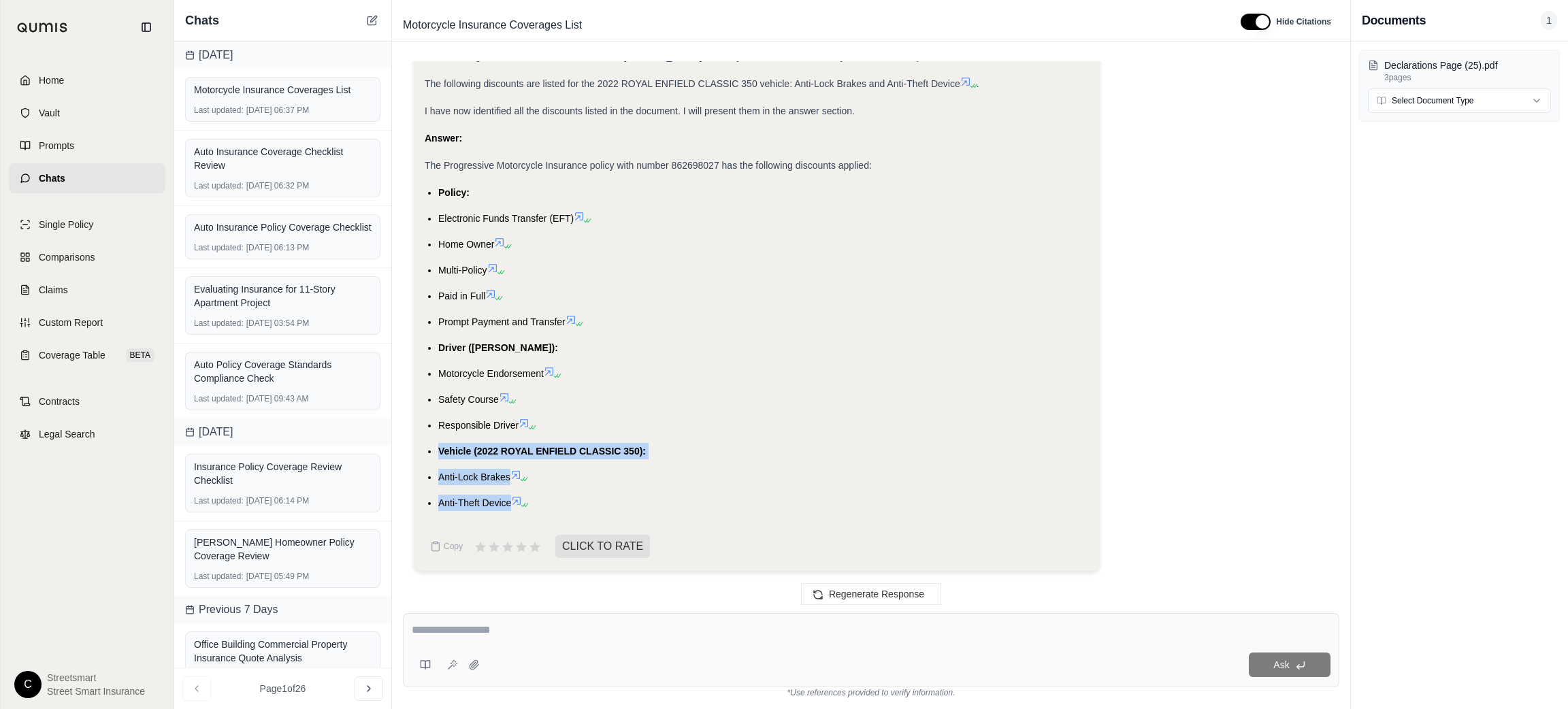
drag, startPoint x: 433, startPoint y: 446, endPoint x: 511, endPoint y: 509, distance: 100.3
click at [511, 509] on ul "Policy: Electronic Funds Transfer (EFT) Home Owner Multi-Policy Paid in Full Pr…" at bounding box center [756, 348] width 664 height 327
